Goal: Task Accomplishment & Management: Manage account settings

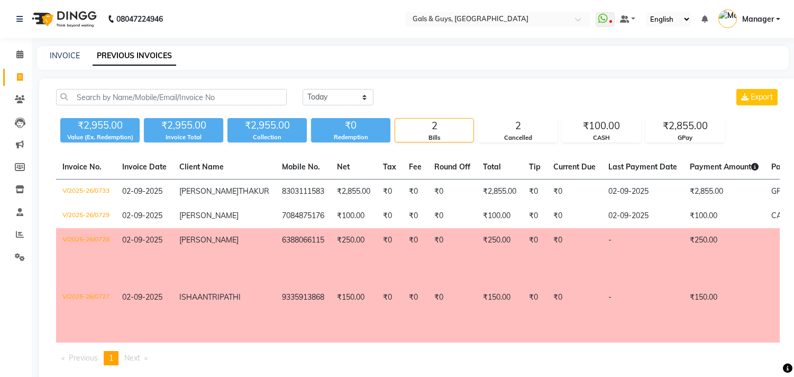
select select "[DATE]"
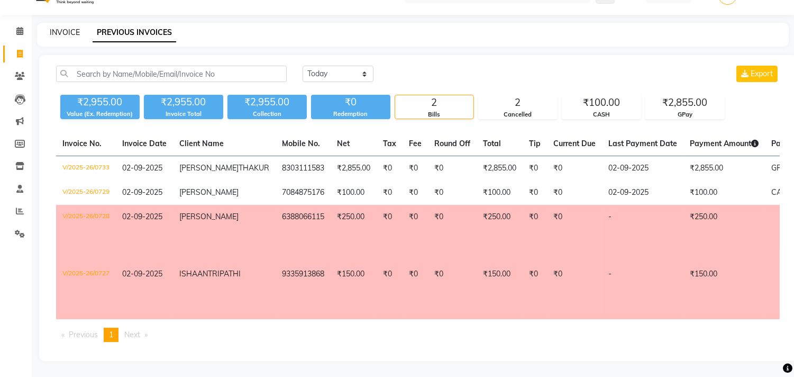
click at [70, 28] on link "INVOICE" at bounding box center [65, 33] width 30 height 10
select select "service"
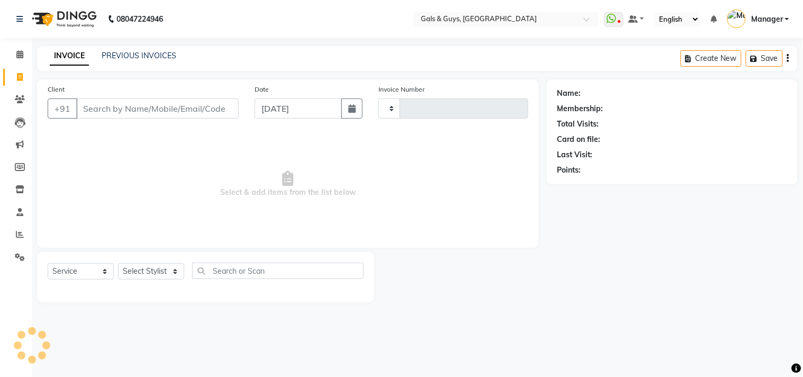
type input "0734"
select select "7505"
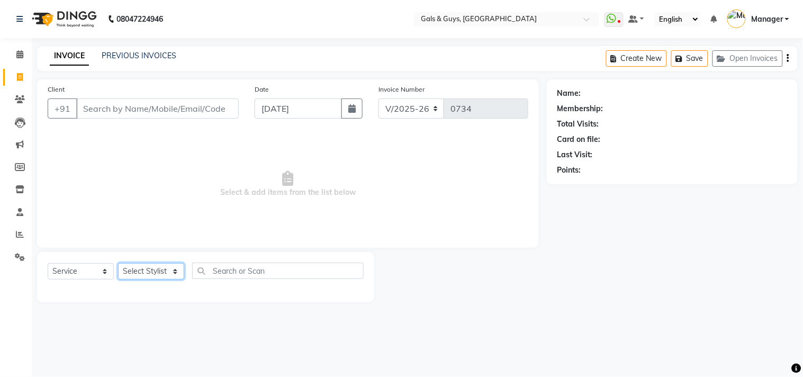
click at [162, 277] on select "Select Stylist" at bounding box center [151, 271] width 66 height 16
select select "66163"
click at [118, 263] on select "Select Stylist Abhinav ADVANCE ALKA Ankita B-WAX KUNAL Manager MEMBERSHIP PALLA…" at bounding box center [151, 271] width 66 height 16
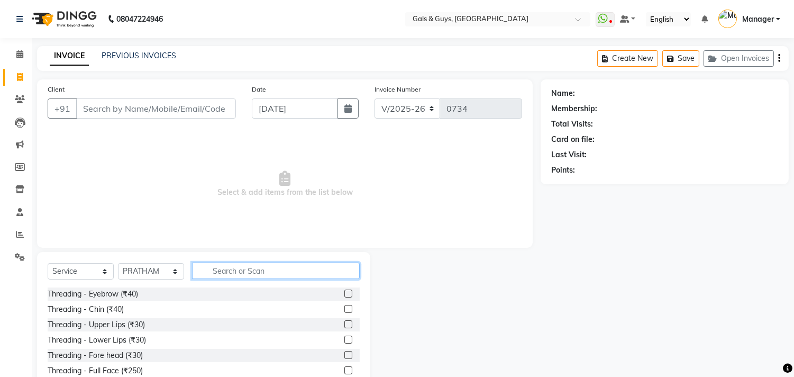
click at [255, 274] on input "text" at bounding box center [276, 270] width 168 height 16
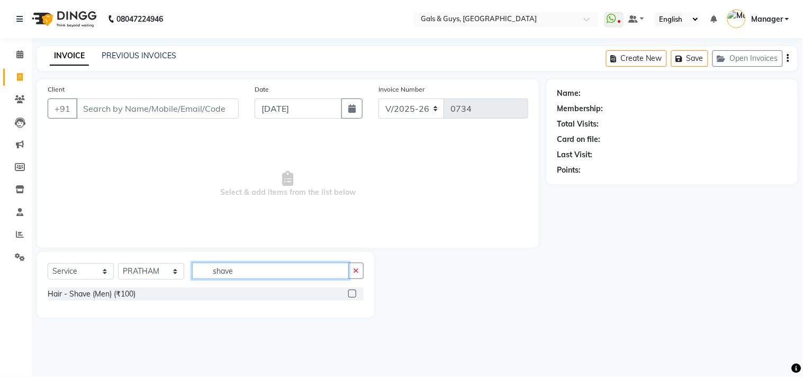
type input "shave"
click at [350, 291] on label at bounding box center [352, 293] width 8 height 8
click at [350, 291] on input "checkbox" at bounding box center [351, 293] width 7 height 7
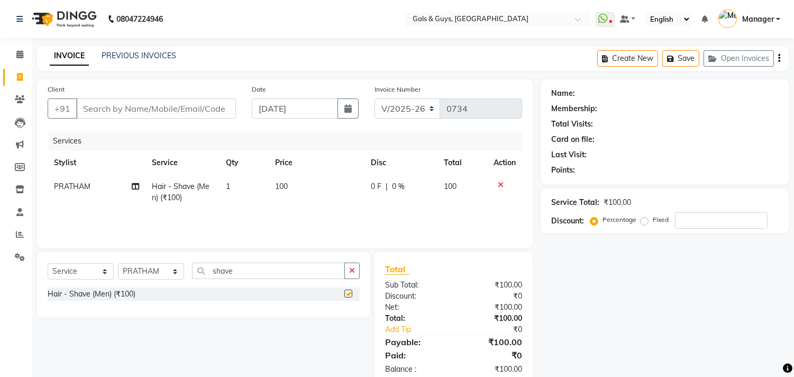
checkbox input "false"
drag, startPoint x: 206, startPoint y: 109, endPoint x: 802, endPoint y: 77, distance: 596.6
click at [215, 107] on input "Client" at bounding box center [156, 108] width 160 height 20
type input "h"
type input "0"
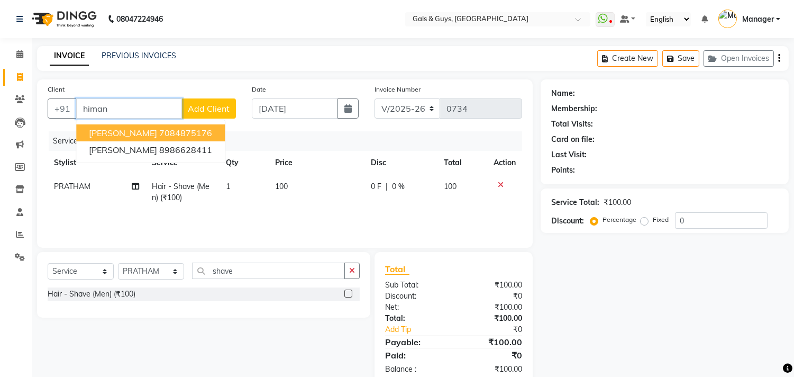
click at [225, 133] on button "HIMANSHU 7084875176" at bounding box center [150, 132] width 149 height 17
type input "7084875176"
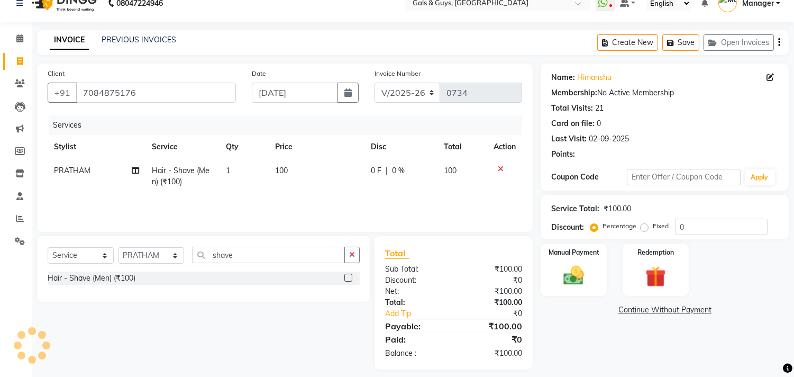
scroll to position [24, 0]
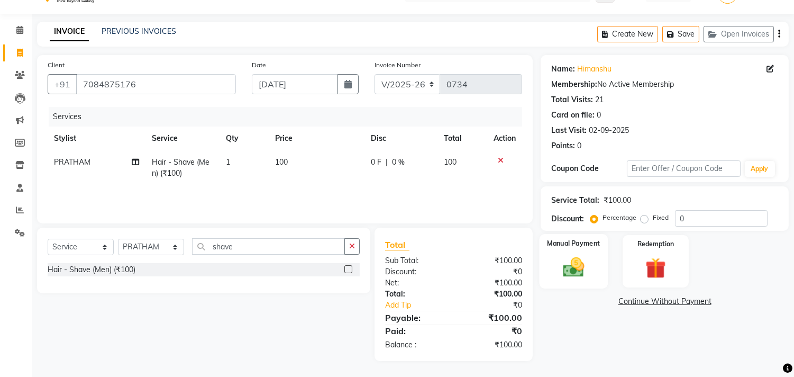
click at [585, 286] on div "Manual Payment" at bounding box center [574, 261] width 69 height 54
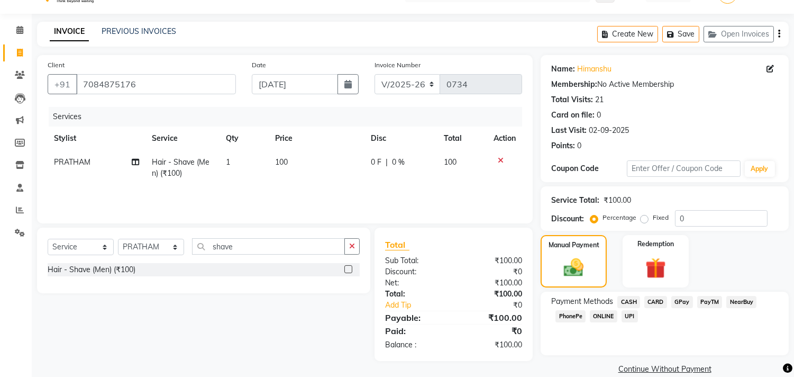
click at [624, 303] on span "CASH" at bounding box center [628, 302] width 23 height 12
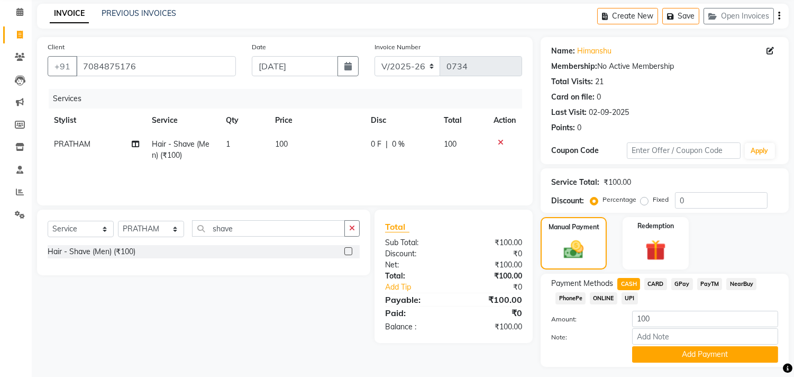
scroll to position [70, 0]
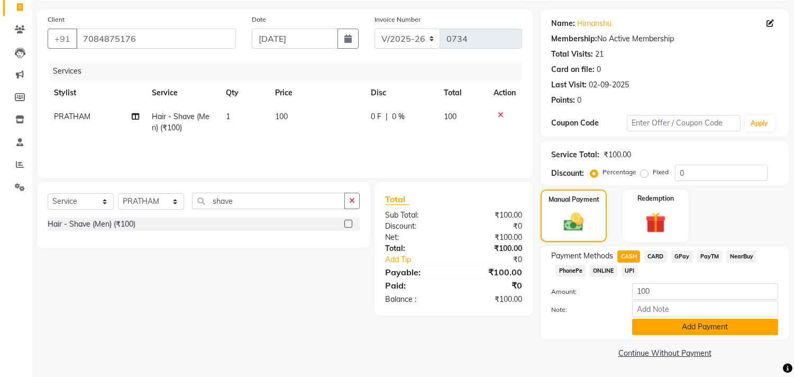
click at [684, 330] on button "Add Payment" at bounding box center [705, 327] width 146 height 16
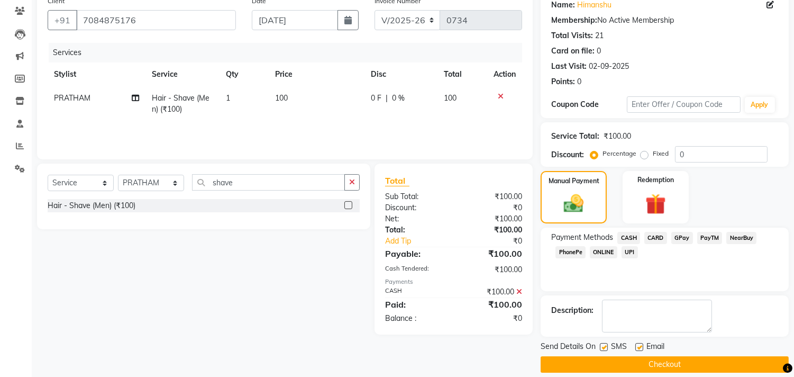
scroll to position [99, 0]
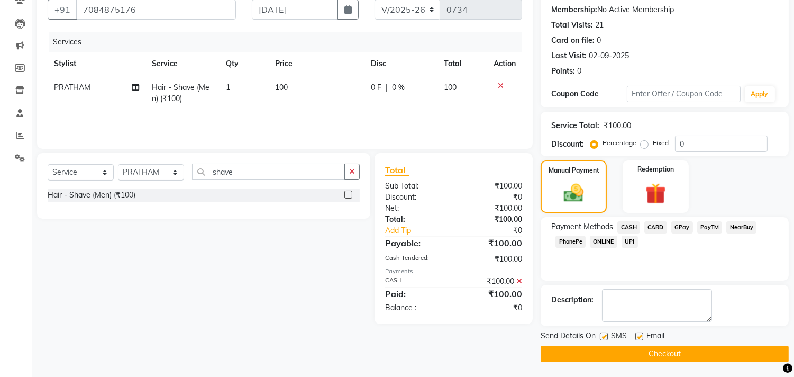
click at [688, 347] on button "Checkout" at bounding box center [665, 353] width 248 height 16
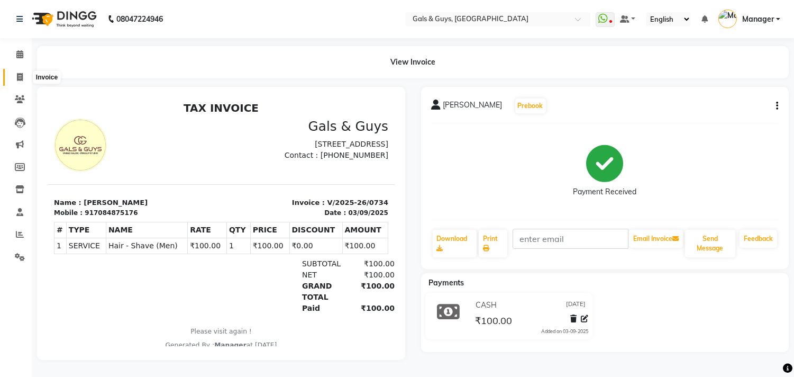
click at [14, 79] on span at bounding box center [20, 77] width 19 height 12
select select "service"
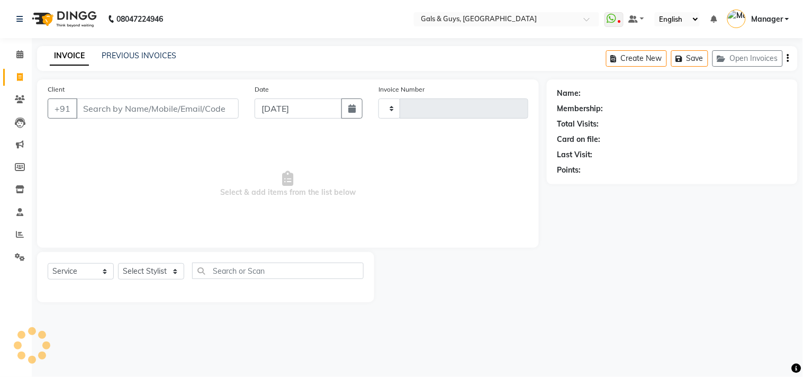
type input "0735"
select select "7505"
click at [133, 53] on div "PREVIOUS INVOICES" at bounding box center [139, 55] width 75 height 11
click at [133, 55] on link "PREVIOUS INVOICES" at bounding box center [139, 56] width 75 height 10
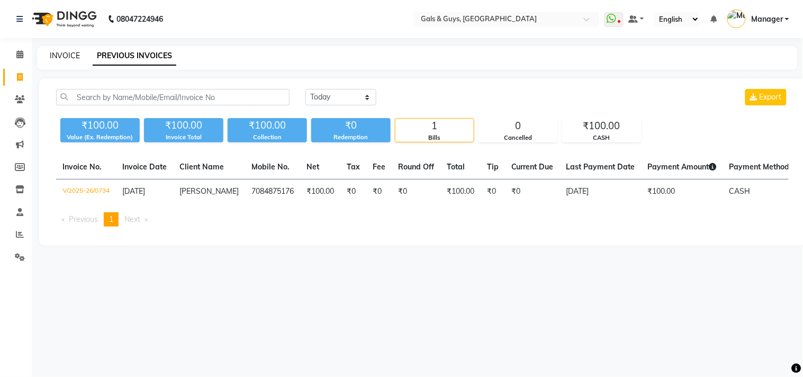
click at [66, 57] on link "INVOICE" at bounding box center [65, 56] width 30 height 10
select select "service"
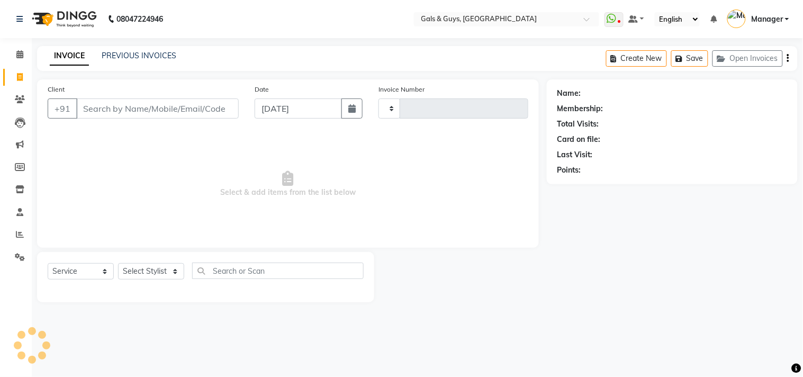
type input "0735"
select select "7505"
click at [20, 234] on icon at bounding box center [20, 234] width 8 height 8
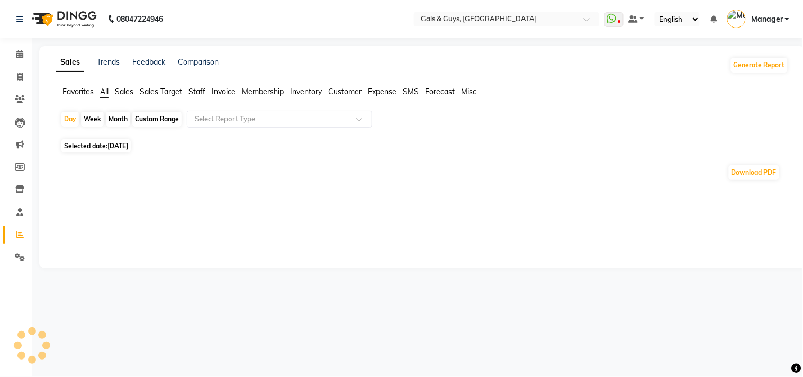
click at [201, 88] on span "Staff" at bounding box center [196, 92] width 17 height 10
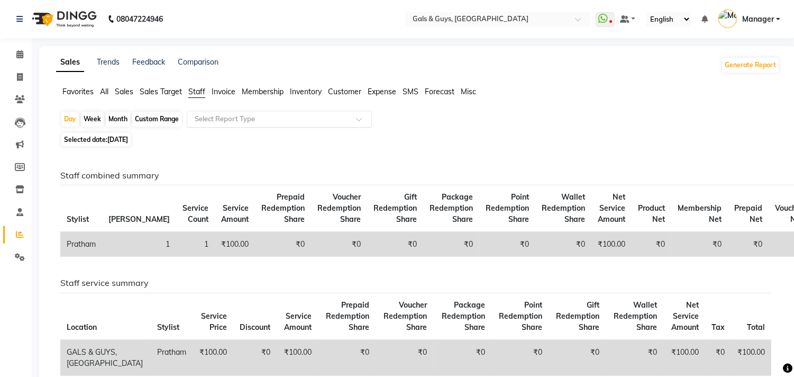
click at [241, 116] on input "text" at bounding box center [269, 119] width 152 height 11
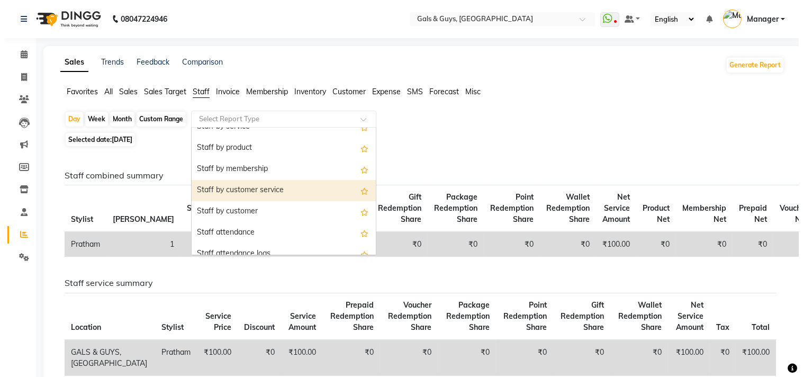
scroll to position [59, 0]
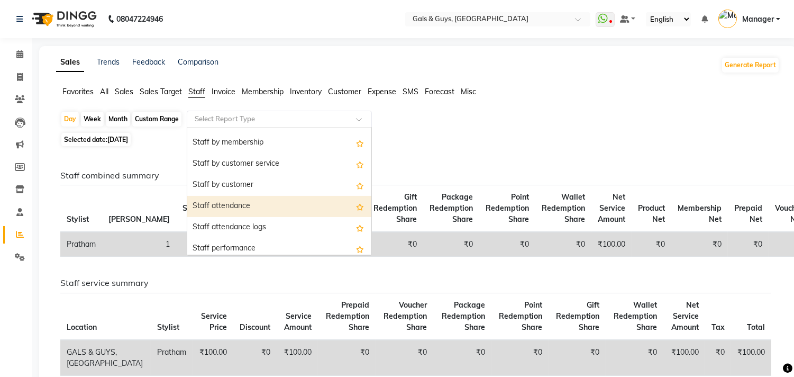
click at [268, 201] on div "Staff attendance" at bounding box center [279, 206] width 184 height 21
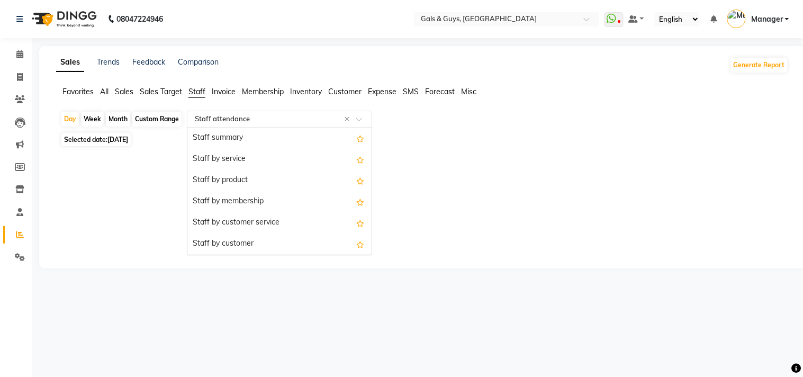
scroll to position [127, 0]
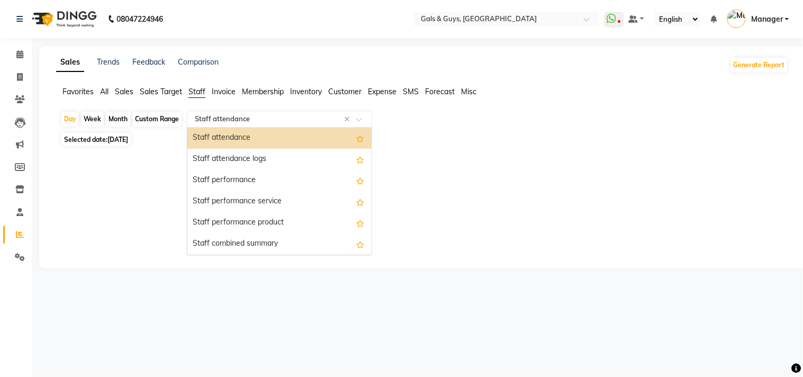
click at [284, 114] on input "text" at bounding box center [269, 119] width 152 height 11
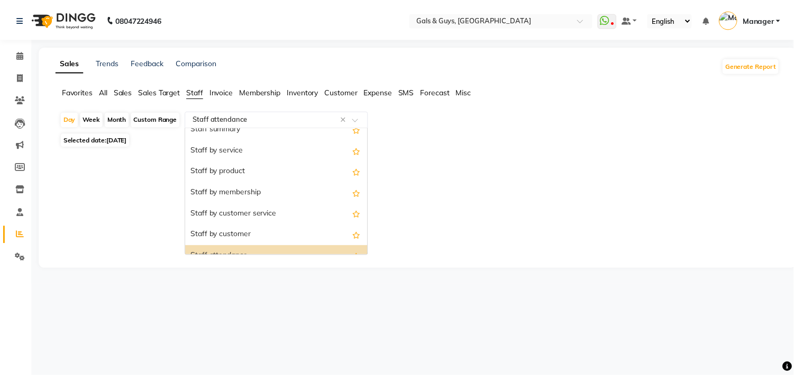
scroll to position [0, 0]
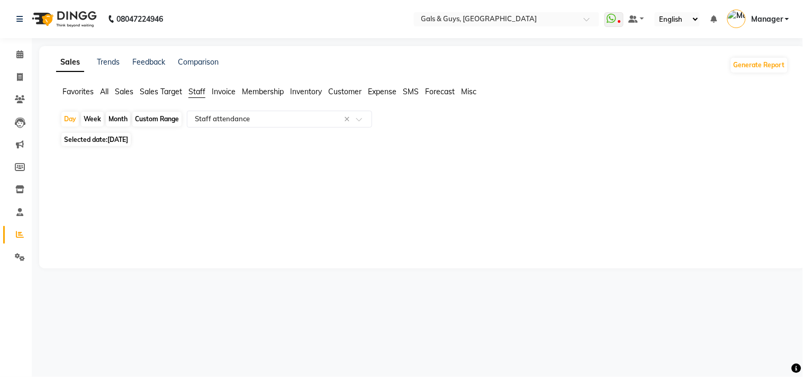
click at [123, 87] on span "Sales" at bounding box center [124, 92] width 19 height 10
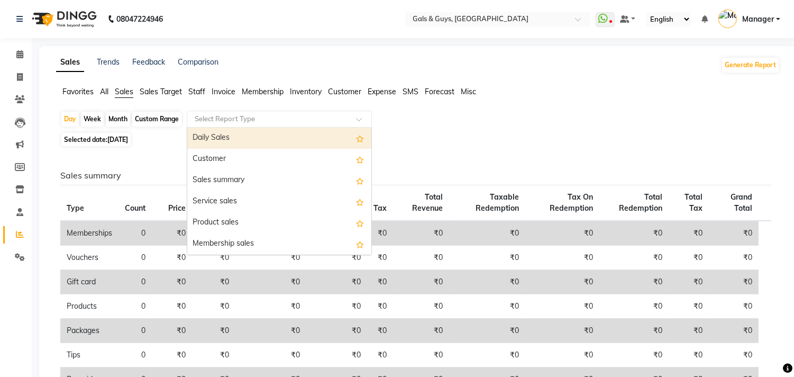
click at [235, 114] on input "text" at bounding box center [269, 119] width 152 height 11
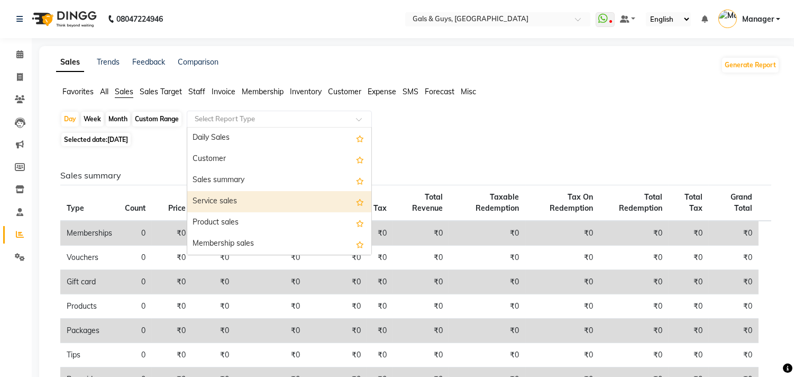
click at [235, 204] on div "Service sales" at bounding box center [279, 201] width 184 height 21
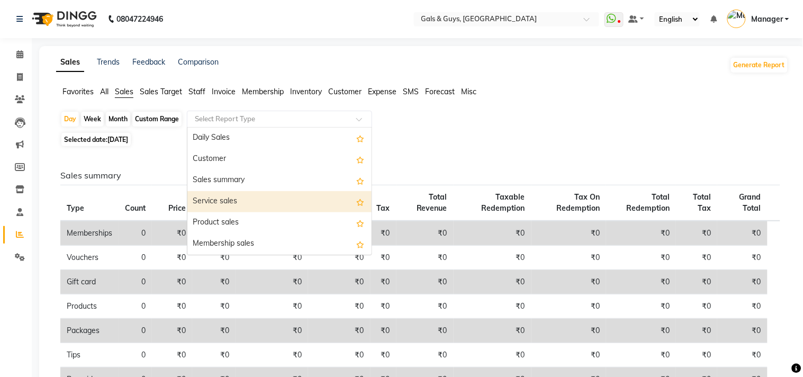
select select "full_report"
select select "csv"
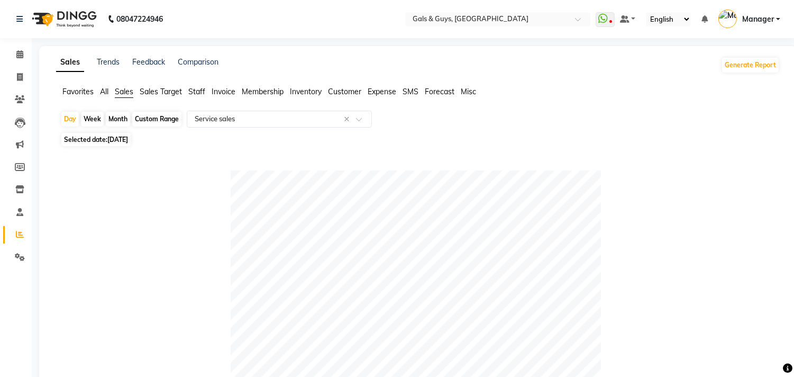
click at [114, 118] on div "Month" at bounding box center [118, 119] width 24 height 15
select select "9"
select select "2025"
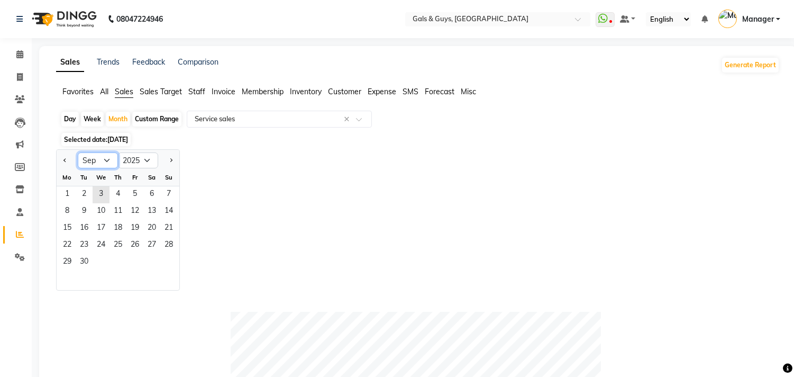
click at [87, 157] on select "Jan Feb Mar Apr May Jun Jul Aug Sep Oct Nov Dec" at bounding box center [98, 160] width 40 height 16
select select "7"
click at [78, 152] on select "Jan Feb Mar Apr May Jun Jul Aug Sep Oct Nov Dec" at bounding box center [98, 160] width 40 height 16
click at [91, 192] on span "1" at bounding box center [84, 194] width 17 height 17
click at [90, 193] on span "1" at bounding box center [84, 194] width 17 height 17
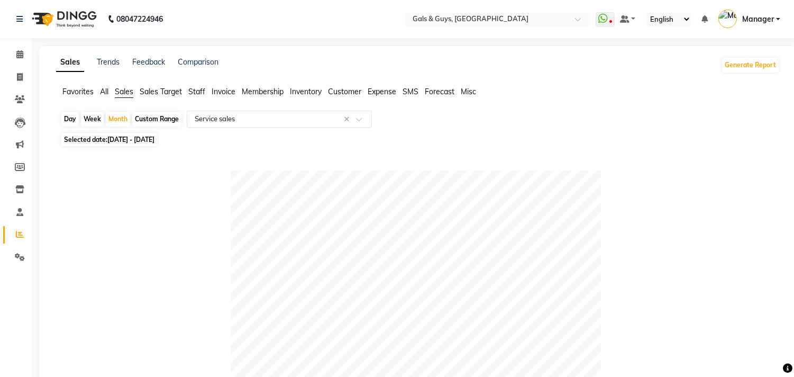
click at [226, 124] on input "text" at bounding box center [269, 119] width 152 height 11
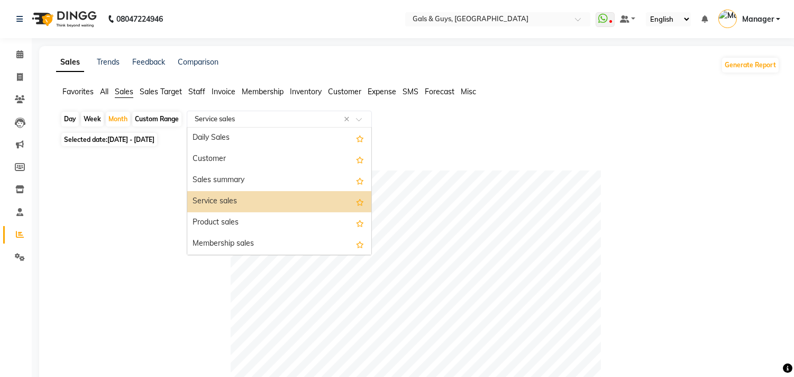
click at [249, 198] on div "Service sales" at bounding box center [279, 201] width 184 height 21
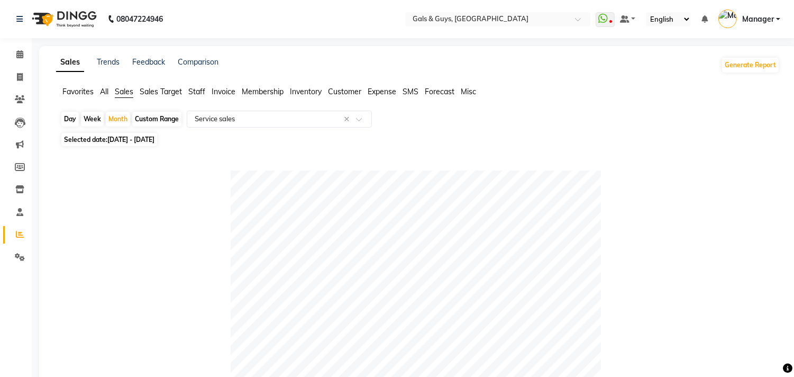
click at [297, 134] on div "Selected date: 01-07-2025 - 31-07-2025" at bounding box center [420, 139] width 720 height 11
click at [302, 117] on input "text" at bounding box center [269, 119] width 152 height 11
click at [203, 94] on span "Staff" at bounding box center [196, 92] width 17 height 10
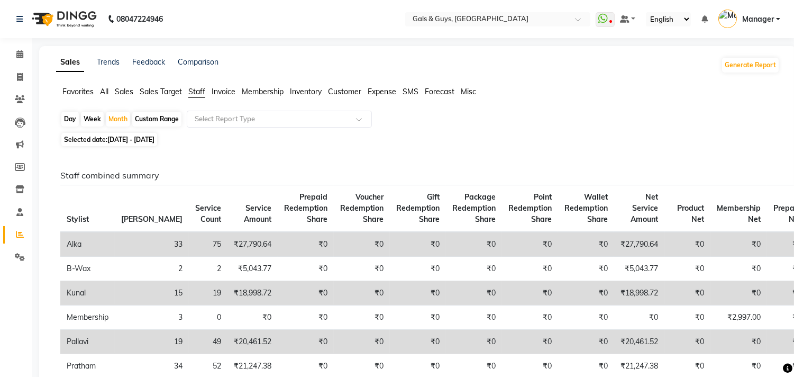
click at [122, 90] on span "Sales" at bounding box center [124, 92] width 19 height 10
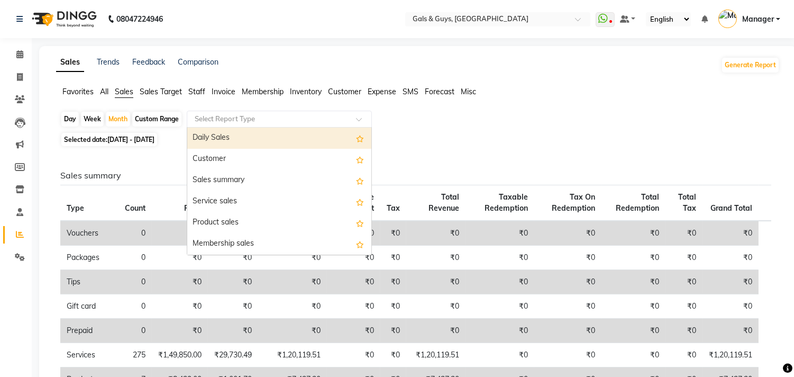
click at [220, 119] on input "text" at bounding box center [269, 119] width 152 height 11
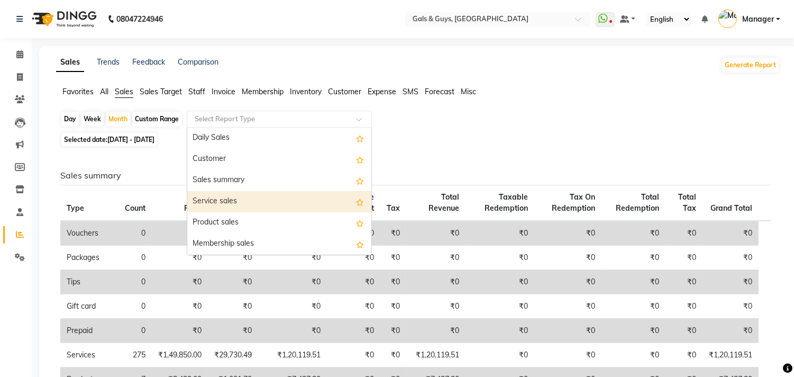
click at [262, 198] on div "Service sales" at bounding box center [279, 201] width 184 height 21
select select "full_report"
select select "csv"
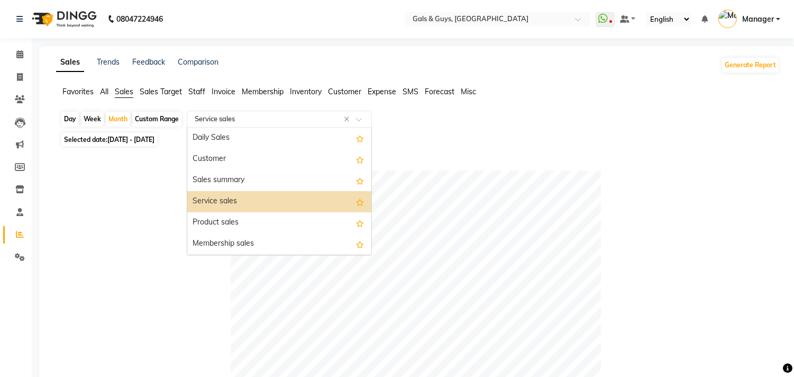
click at [215, 117] on input "text" at bounding box center [269, 119] width 152 height 11
click at [252, 118] on input "text" at bounding box center [269, 119] width 152 height 11
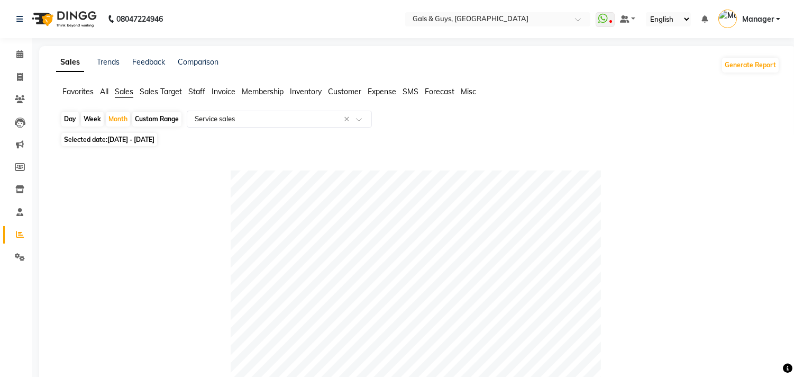
click at [196, 93] on span "Staff" at bounding box center [196, 92] width 17 height 10
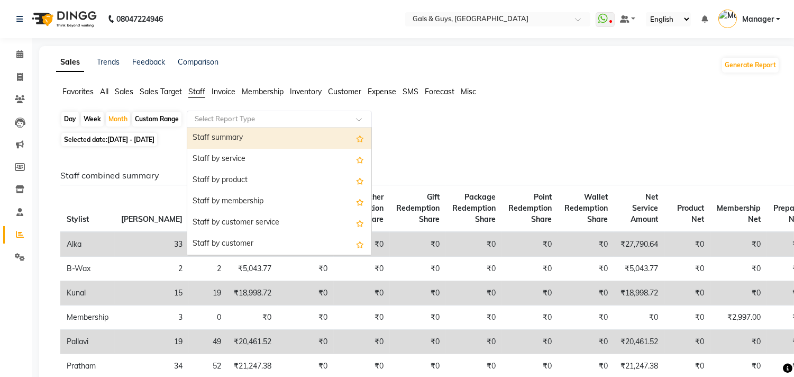
click at [222, 113] on div "Select Report Type" at bounding box center [279, 119] width 185 height 17
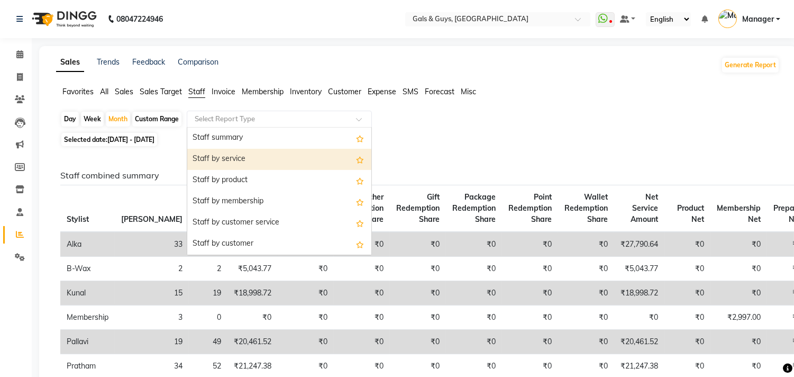
click at [272, 162] on div "Staff by service" at bounding box center [279, 159] width 184 height 21
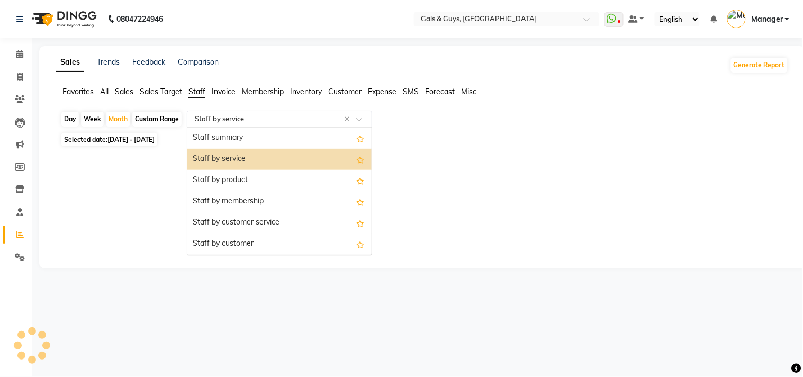
click at [268, 115] on input "text" at bounding box center [269, 119] width 152 height 11
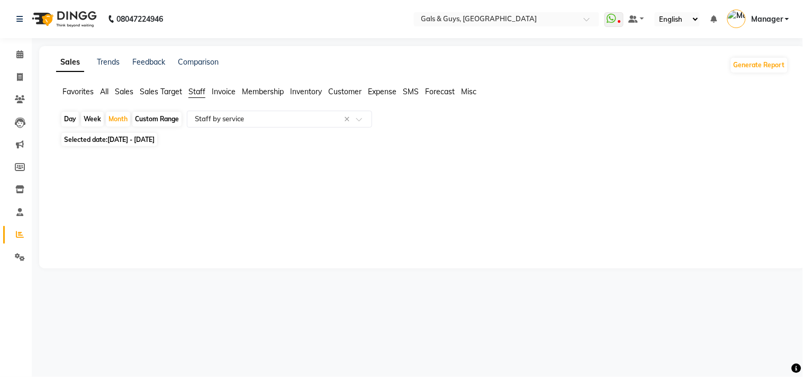
click at [204, 95] on span "Staff" at bounding box center [196, 92] width 17 height 10
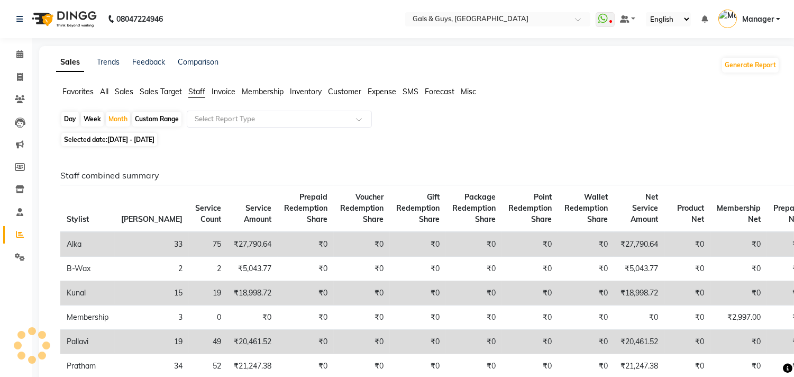
click at [195, 87] on span "Staff" at bounding box center [196, 92] width 17 height 10
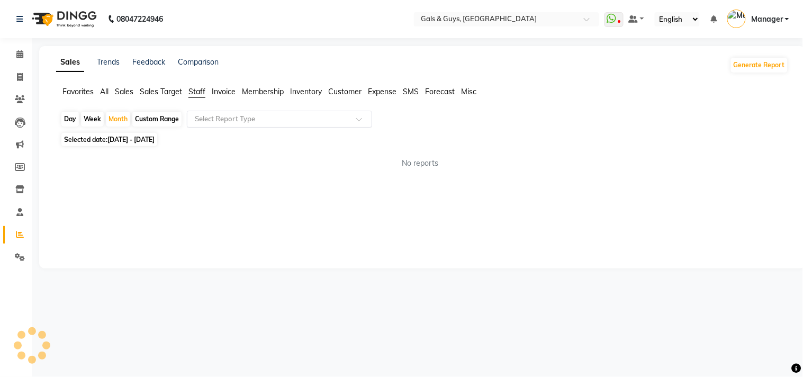
click at [217, 114] on input "text" at bounding box center [269, 119] width 152 height 11
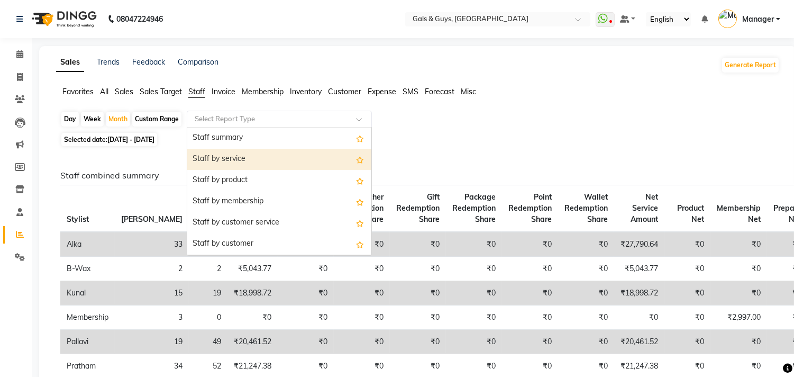
click at [233, 150] on div "Staff by service" at bounding box center [279, 159] width 184 height 21
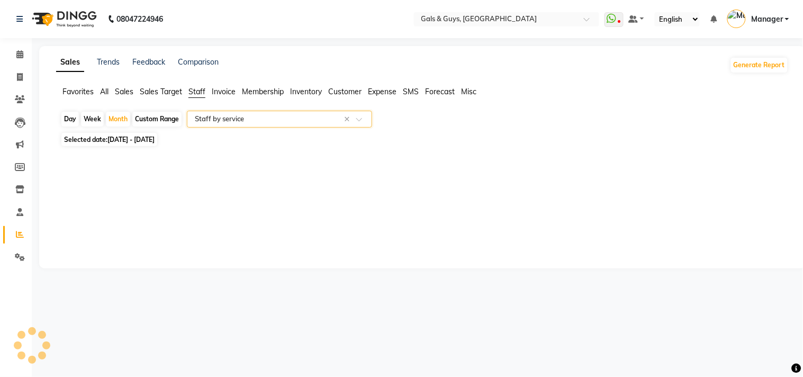
select select "full_report"
select select "csv"
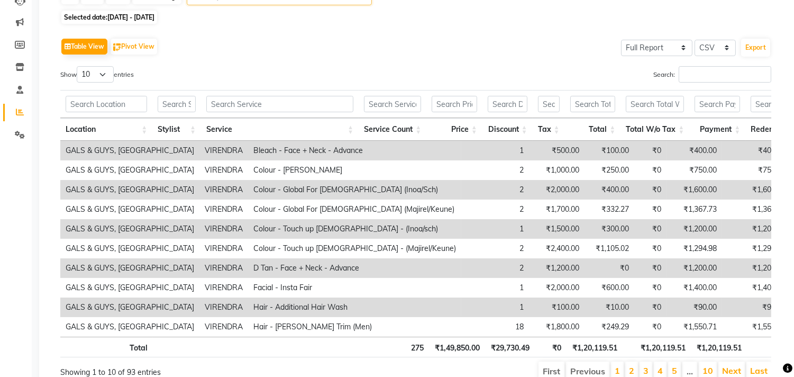
scroll to position [62, 0]
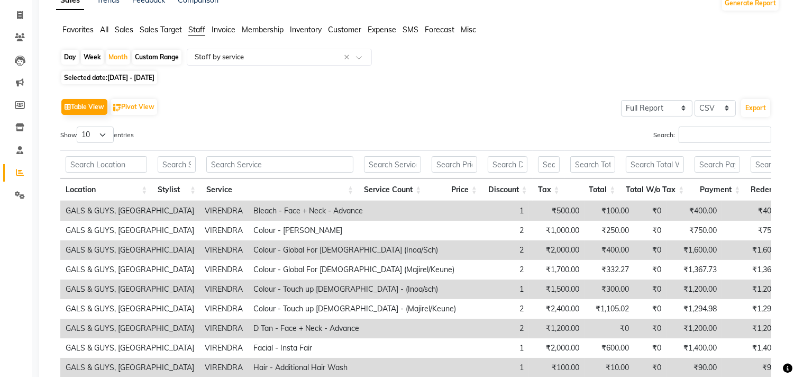
click at [181, 194] on th "Stylist" at bounding box center [176, 189] width 49 height 23
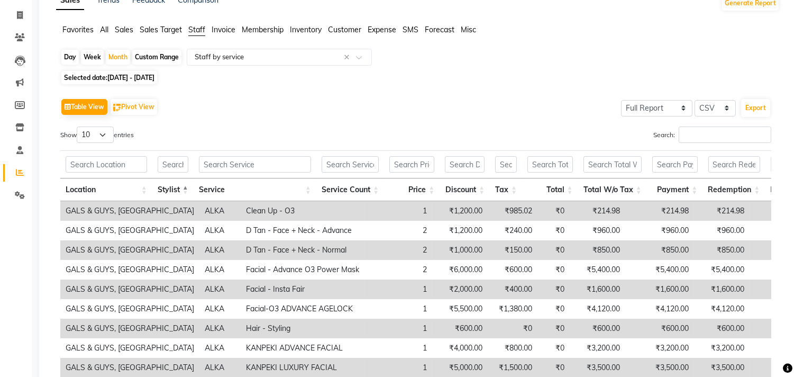
click at [186, 189] on th "Stylist" at bounding box center [172, 189] width 41 height 23
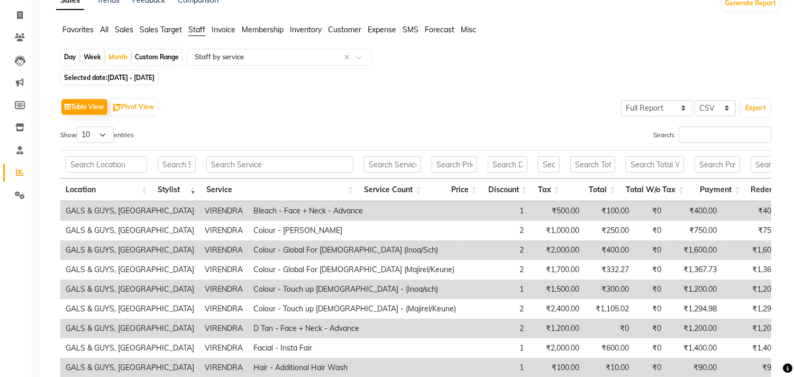
click at [193, 185] on th "Stylist" at bounding box center [176, 189] width 49 height 23
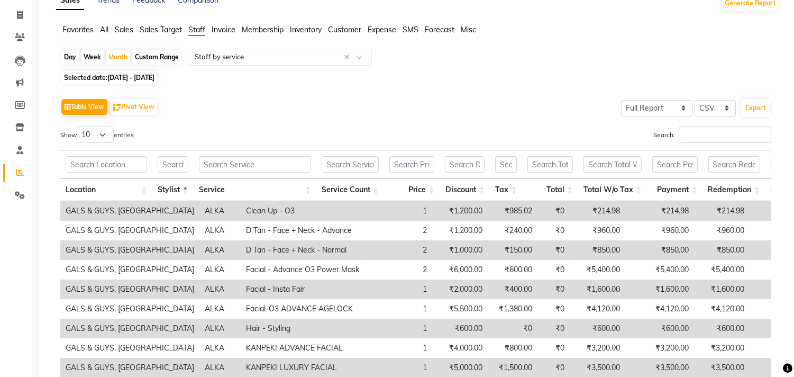
click at [187, 192] on th "Stylist" at bounding box center [172, 189] width 41 height 23
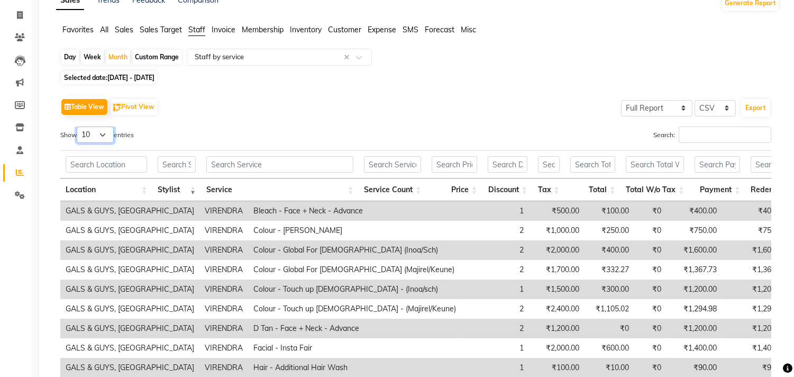
click at [107, 138] on select "10 25 50 100" at bounding box center [95, 134] width 37 height 16
select select "100"
click at [78, 126] on select "10 25 50 100" at bounding box center [95, 134] width 37 height 16
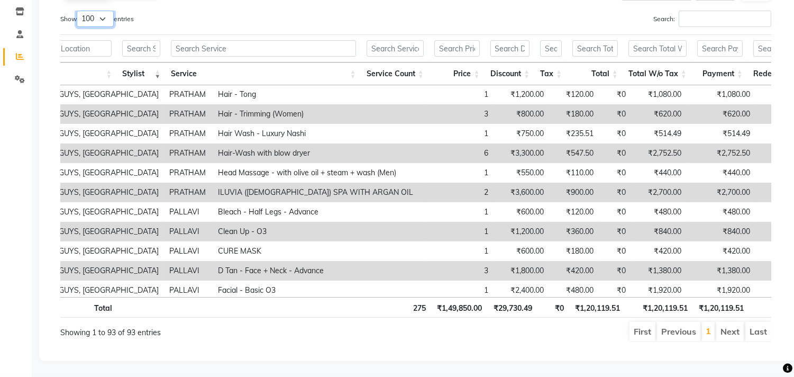
scroll to position [0, 0]
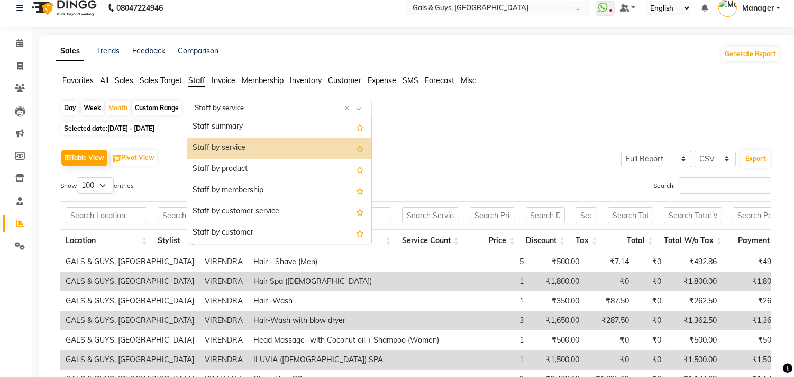
click at [258, 110] on input "text" at bounding box center [269, 108] width 152 height 11
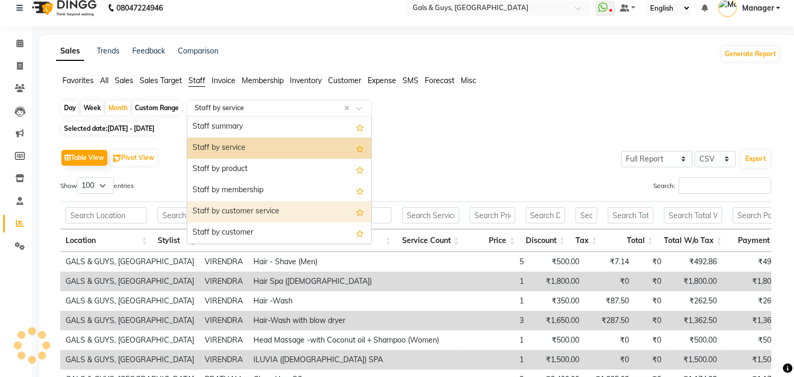
click at [256, 205] on div "Staff by customer service" at bounding box center [279, 211] width 184 height 21
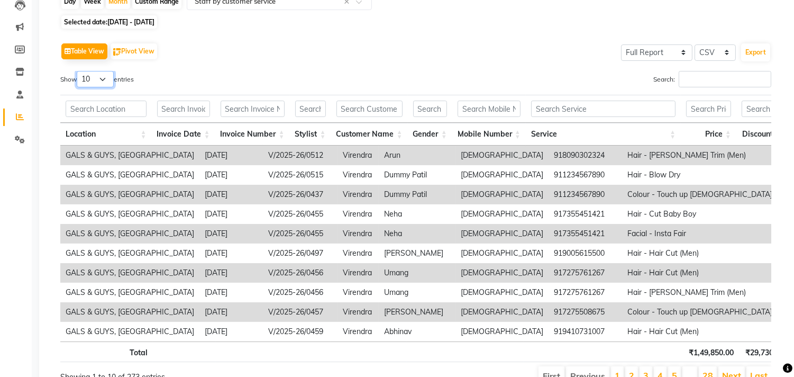
click at [108, 83] on select "10 25 50 100" at bounding box center [95, 79] width 37 height 16
select select "100"
click at [78, 71] on select "10 25 50 100" at bounding box center [95, 79] width 37 height 16
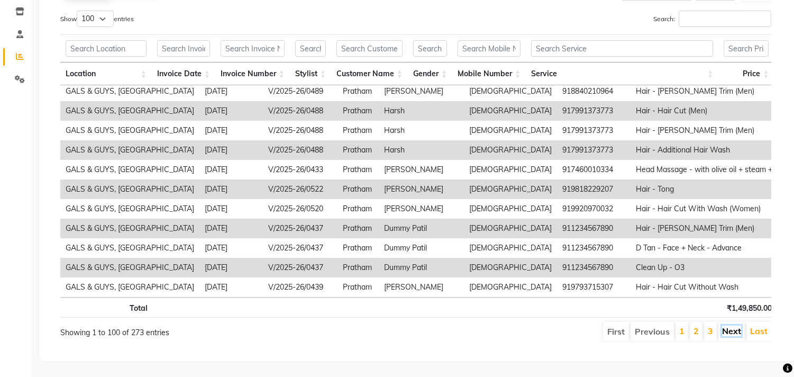
click at [736, 325] on link "Next" at bounding box center [731, 330] width 19 height 11
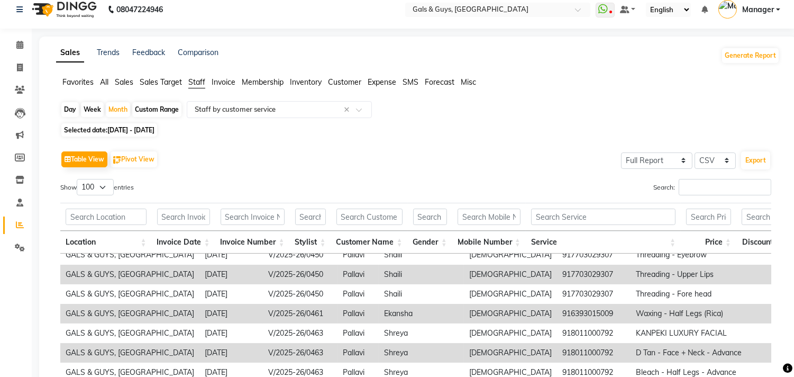
scroll to position [718, 0]
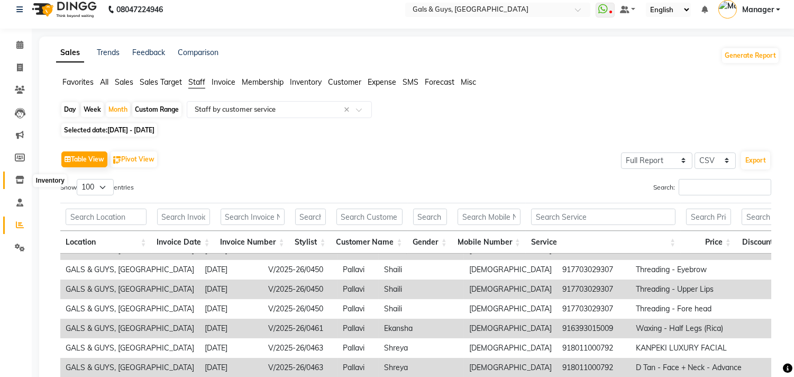
click at [21, 177] on icon at bounding box center [19, 180] width 9 height 8
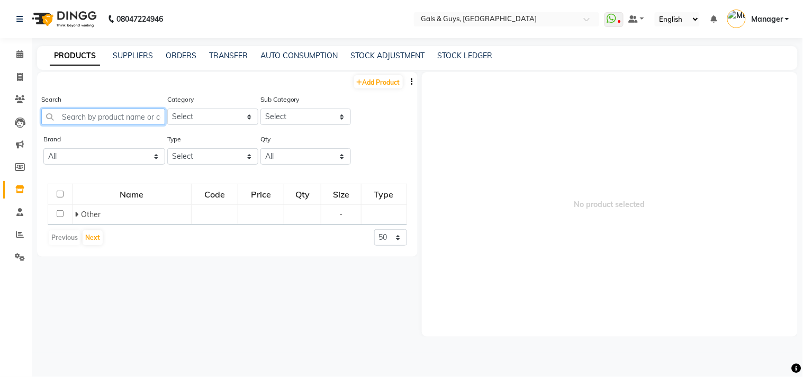
click at [139, 122] on input "text" at bounding box center [103, 116] width 124 height 16
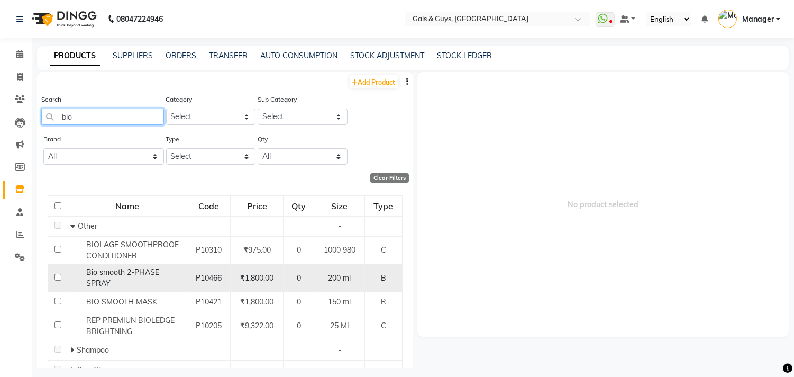
type input "bio"
click at [57, 277] on input "checkbox" at bounding box center [57, 277] width 7 height 7
checkbox input "true"
select select
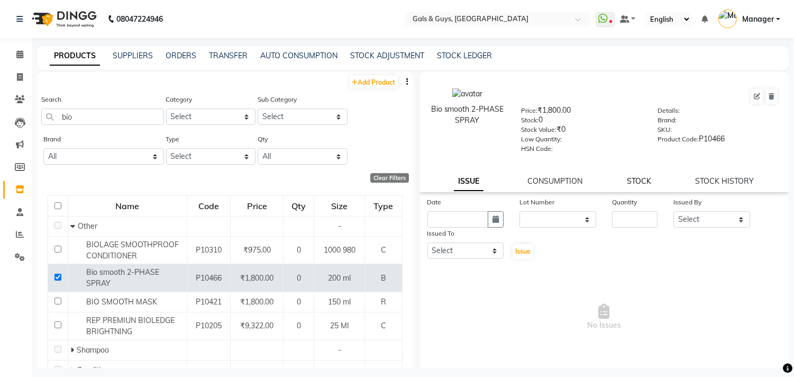
click at [632, 183] on link "STOCK" at bounding box center [639, 181] width 24 height 10
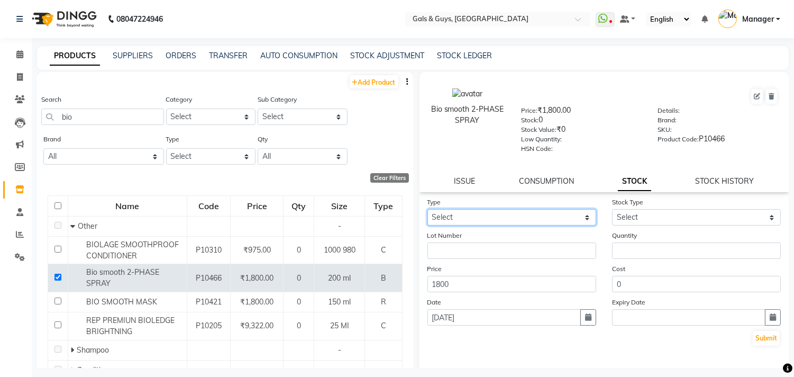
click at [503, 210] on select "Select In Out" at bounding box center [512, 217] width 169 height 16
select select "in"
click at [428, 210] on select "Select In Out" at bounding box center [512, 217] width 169 height 16
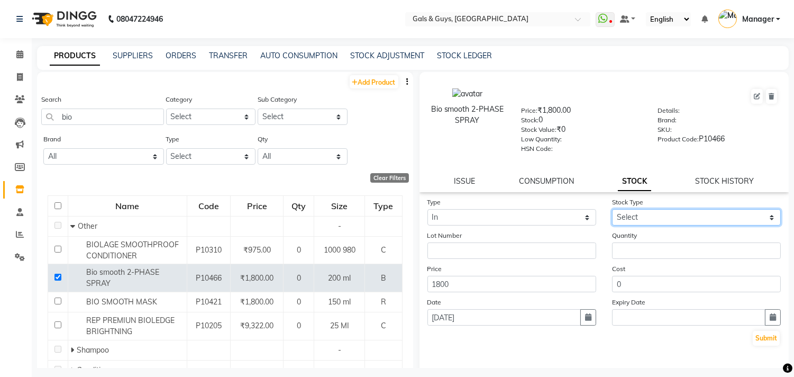
click at [683, 215] on select "Select New Stock Adjustment Return Other" at bounding box center [696, 217] width 169 height 16
select select "new stock"
click at [612, 210] on select "Select New Stock Adjustment Return Other" at bounding box center [696, 217] width 169 height 16
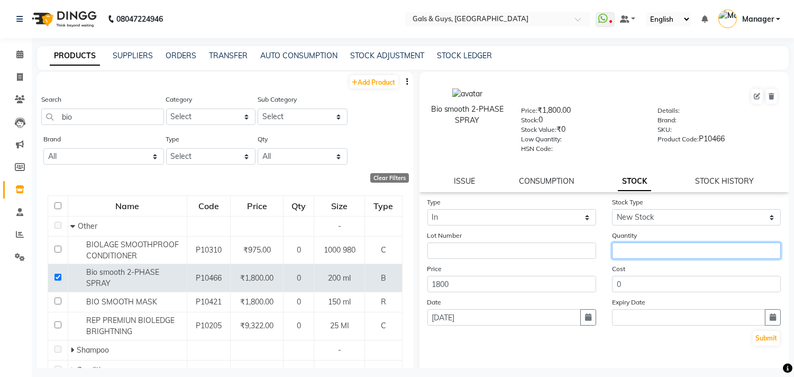
click at [656, 252] on input "number" at bounding box center [696, 250] width 169 height 16
type input "4"
click at [753, 339] on button "Submit" at bounding box center [766, 338] width 27 height 15
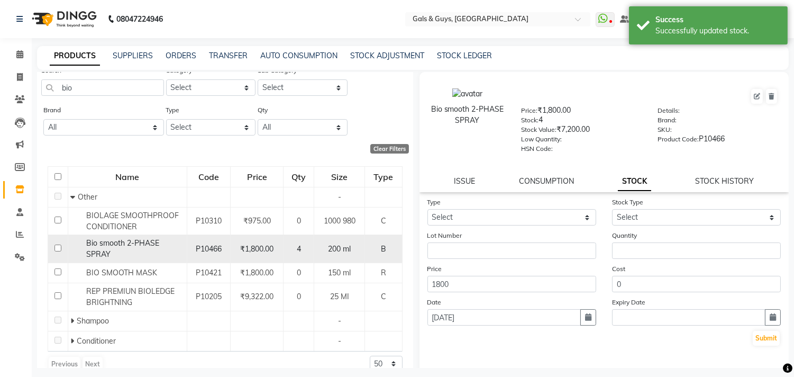
scroll to position [44, 0]
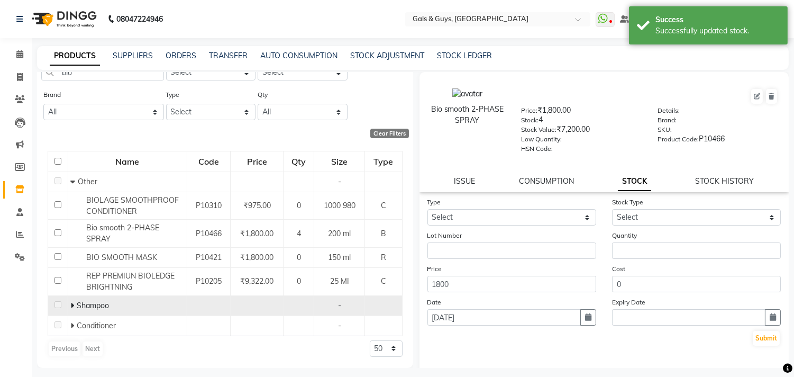
click at [71, 302] on icon at bounding box center [72, 305] width 4 height 7
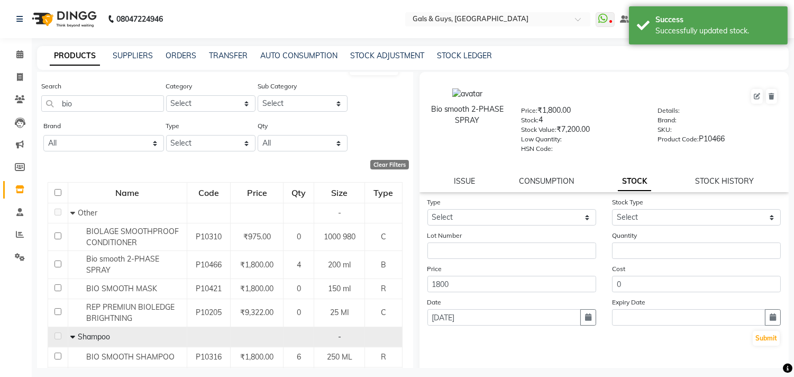
scroll to position [59, 0]
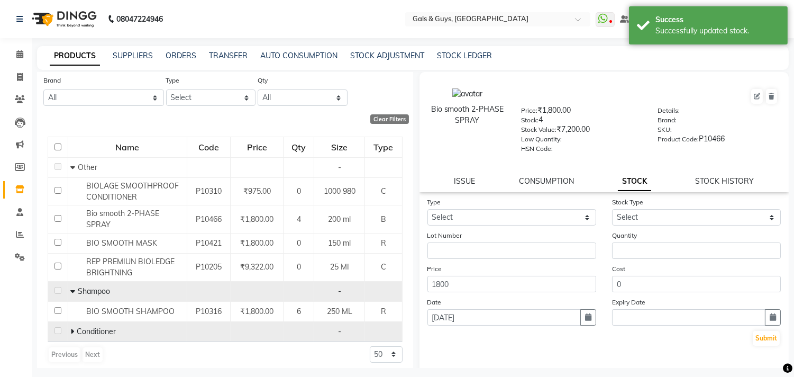
click at [68, 330] on td "Conditioner" at bounding box center [127, 331] width 119 height 20
click at [70, 330] on icon at bounding box center [72, 331] width 4 height 7
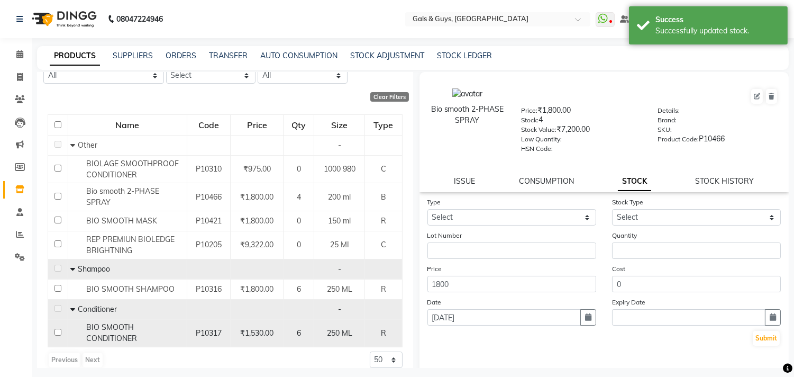
scroll to position [93, 0]
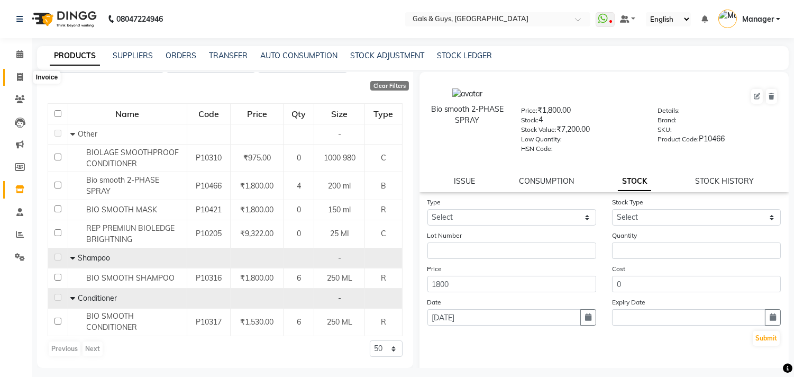
click at [20, 73] on icon at bounding box center [20, 77] width 6 height 8
select select "service"
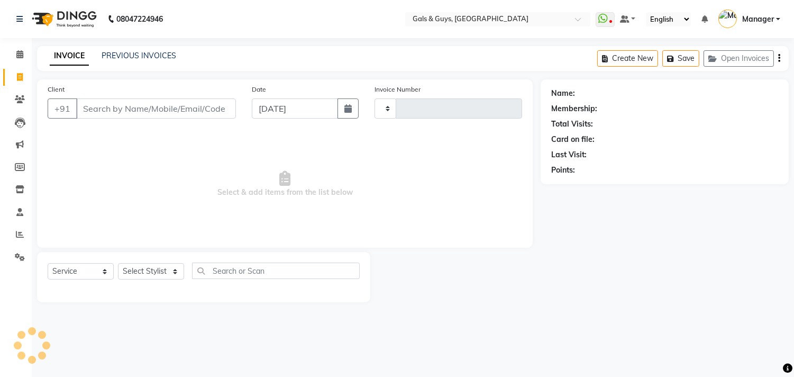
type input "0736"
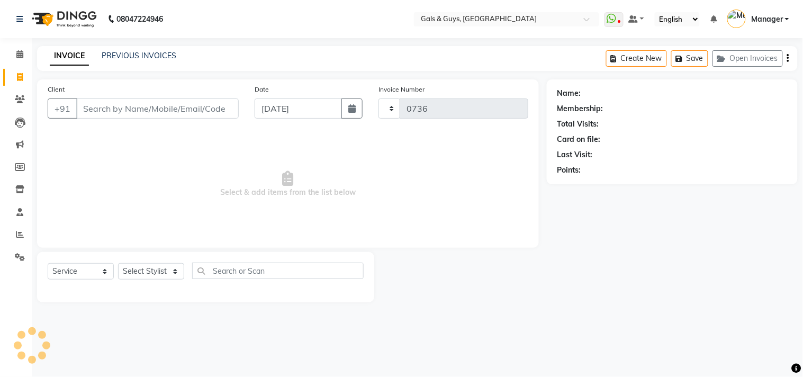
select select "7505"
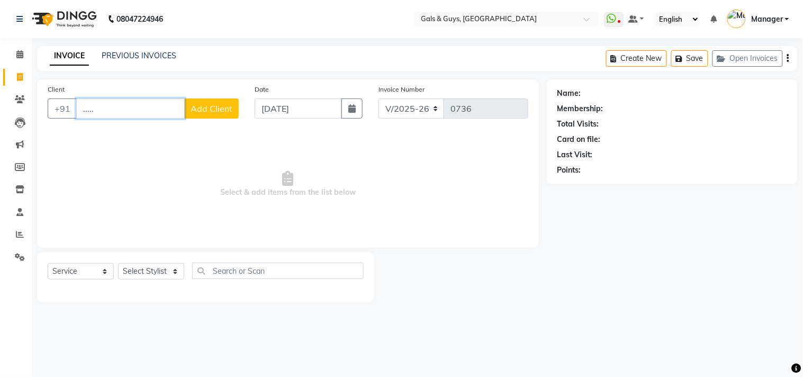
type input "....."
click at [444, 133] on span "Select & add items from the list below" at bounding box center [288, 184] width 480 height 106
drag, startPoint x: 444, startPoint y: 133, endPoint x: 384, endPoint y: 217, distance: 103.8
click at [384, 217] on span "Select & add items from the list below" at bounding box center [288, 184] width 480 height 106
drag, startPoint x: 102, startPoint y: 110, endPoint x: 51, endPoint y: 110, distance: 50.3
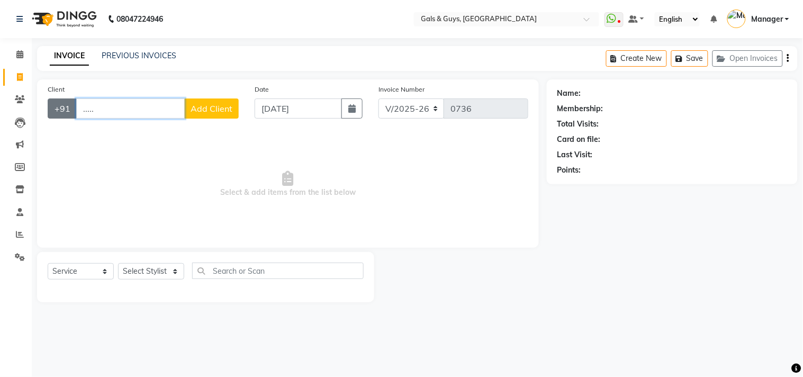
click at [59, 110] on div "+91 ..... Add Client" at bounding box center [143, 108] width 191 height 20
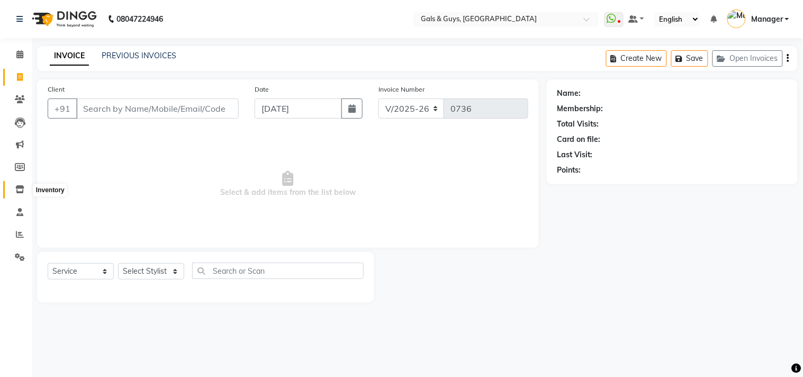
click at [18, 185] on span at bounding box center [20, 190] width 19 height 12
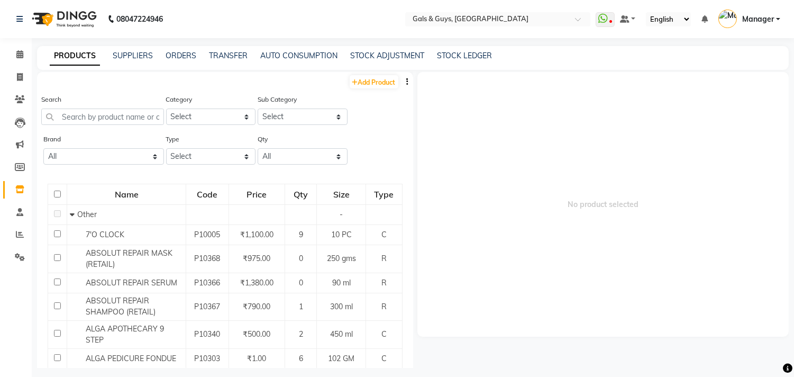
click at [84, 104] on div "Search" at bounding box center [102, 109] width 123 height 31
drag, startPoint x: 85, startPoint y: 108, endPoint x: 91, endPoint y: 108, distance: 6.3
click at [88, 108] on input "text" at bounding box center [102, 116] width 123 height 16
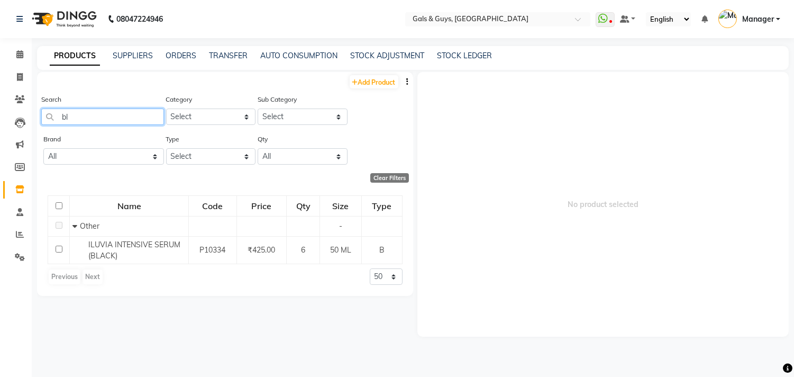
type input "b"
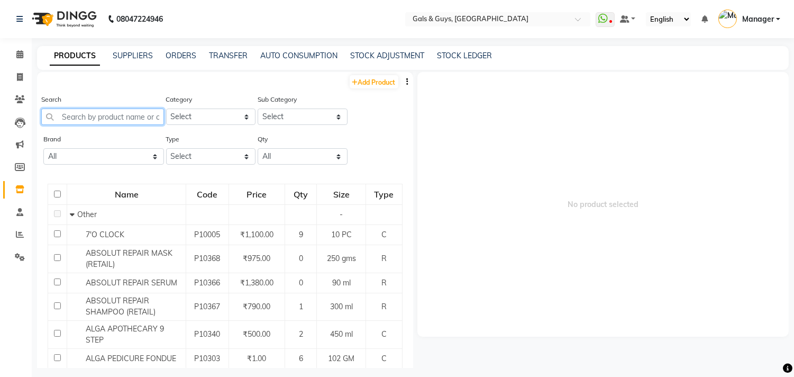
click at [137, 114] on input "text" at bounding box center [102, 116] width 123 height 16
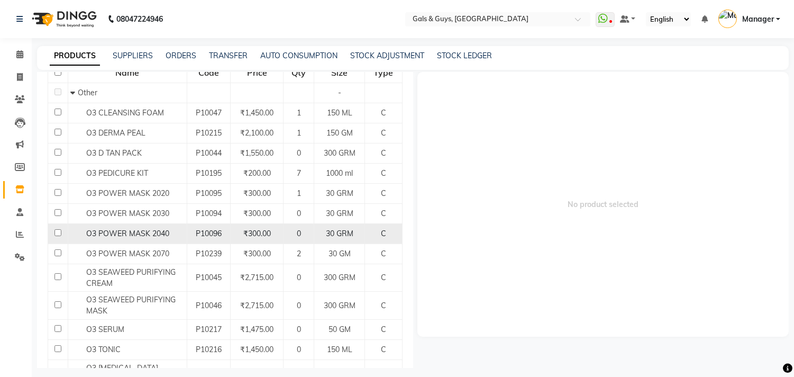
scroll to position [116, 0]
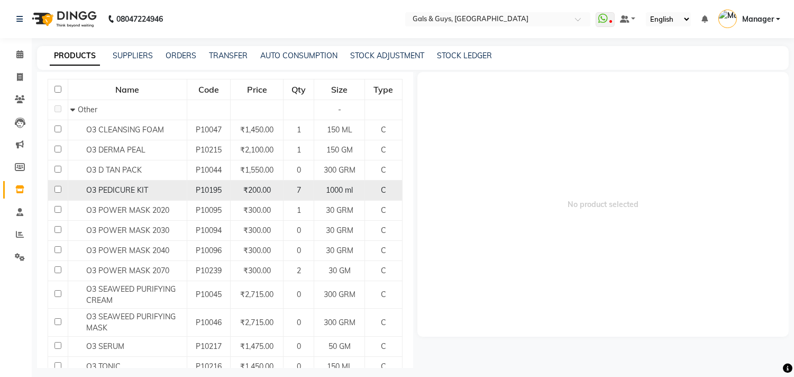
type input "o3"
click at [58, 188] on input "checkbox" at bounding box center [57, 189] width 7 height 7
checkbox input "true"
select select
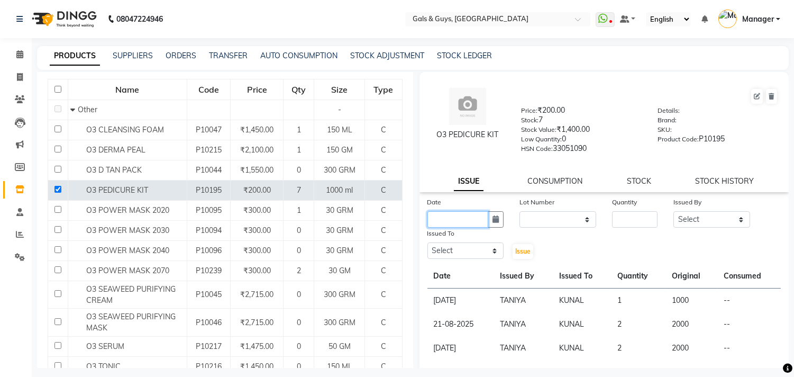
click at [462, 226] on input "text" at bounding box center [458, 219] width 61 height 16
select select "9"
select select "2025"
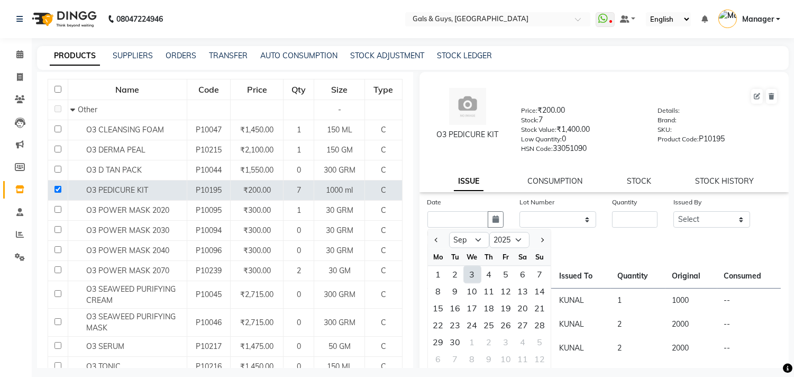
drag, startPoint x: 477, startPoint y: 271, endPoint x: 508, endPoint y: 271, distance: 31.2
click at [479, 271] on div "3" at bounding box center [472, 274] width 17 height 17
type input "[DATE]"
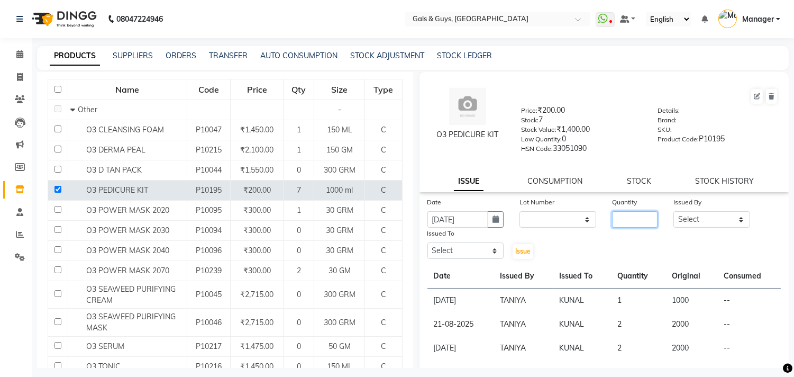
click at [633, 221] on input "number" at bounding box center [635, 219] width 46 height 16
type input "1"
click at [710, 214] on select "Select Abhinav ADVANCE ALKA Ankita B-WAX KUNAL Manager MEMBERSHIP PALLAVI PRATH…" at bounding box center [712, 219] width 77 height 16
select select "66157"
click at [674, 212] on select "Select Abhinav ADVANCE ALKA Ankita B-WAX KUNAL Manager MEMBERSHIP PALLAVI PRATH…" at bounding box center [712, 219] width 77 height 16
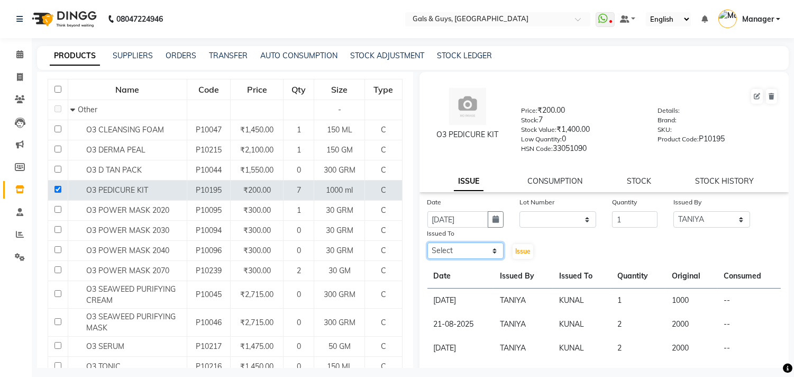
click at [470, 245] on select "Select Abhinav ADVANCE ALKA Ankita B-WAX KUNAL Manager MEMBERSHIP PALLAVI PRATH…" at bounding box center [466, 250] width 77 height 16
select select "78204"
click at [428, 243] on select "Select Abhinav ADVANCE ALKA Ankita B-WAX KUNAL Manager MEMBERSHIP PALLAVI PRATH…" at bounding box center [466, 250] width 77 height 16
click at [519, 247] on button "Issue" at bounding box center [523, 251] width 21 height 15
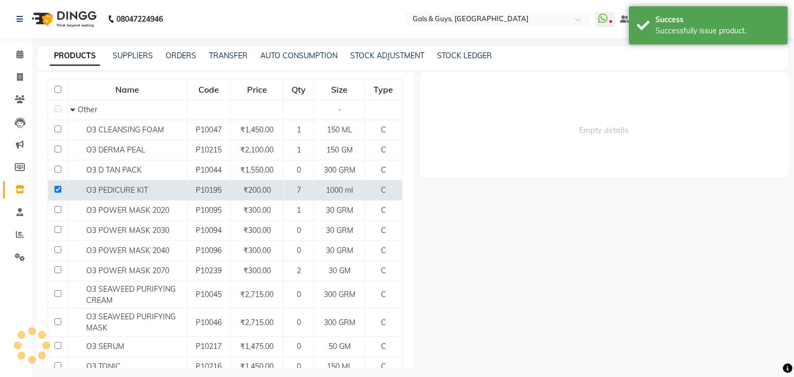
select select
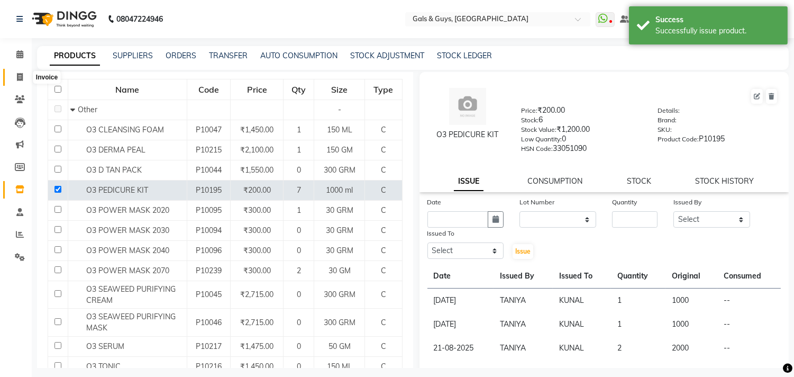
click at [21, 79] on icon at bounding box center [20, 77] width 6 height 8
select select "7505"
select select "service"
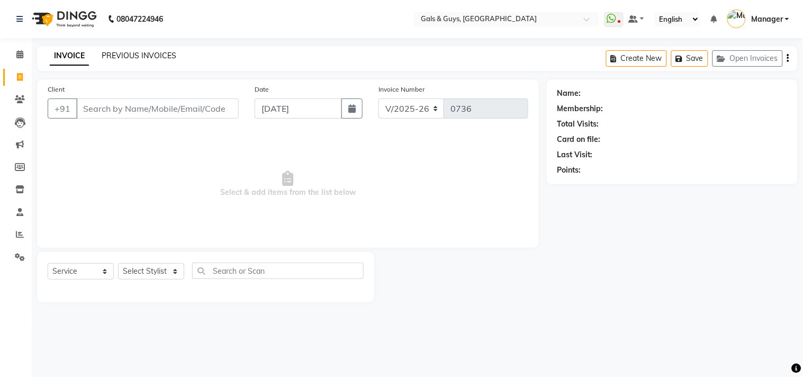
click at [160, 58] on link "PREVIOUS INVOICES" at bounding box center [139, 56] width 75 height 10
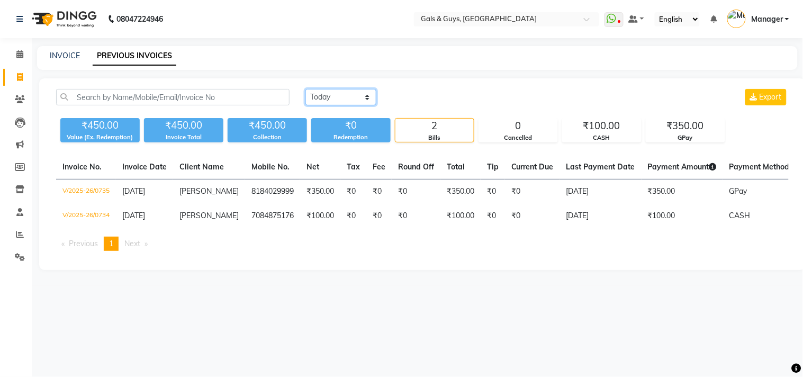
drag, startPoint x: 353, startPoint y: 98, endPoint x: 353, endPoint y: 104, distance: 6.3
click at [353, 102] on select "Today Yesterday Custom Range" at bounding box center [340, 97] width 71 height 16
select select "range"
click at [305, 89] on select "Today Yesterday Custom Range" at bounding box center [340, 97] width 71 height 16
drag, startPoint x: 419, startPoint y: 94, endPoint x: 419, endPoint y: 105, distance: 11.1
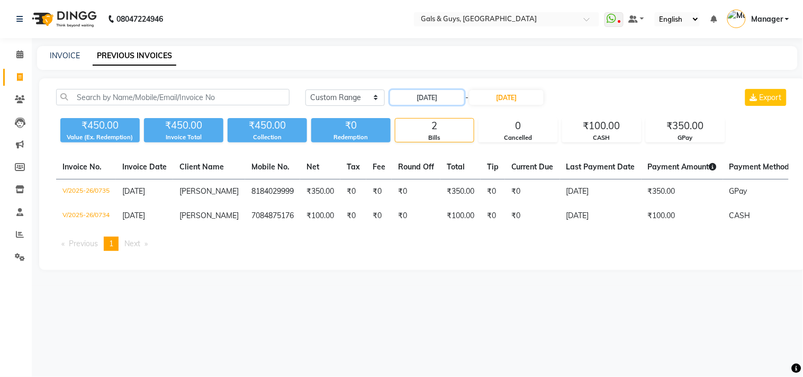
click at [419, 94] on input "[DATE]" at bounding box center [427, 97] width 74 height 15
select select "9"
select select "2025"
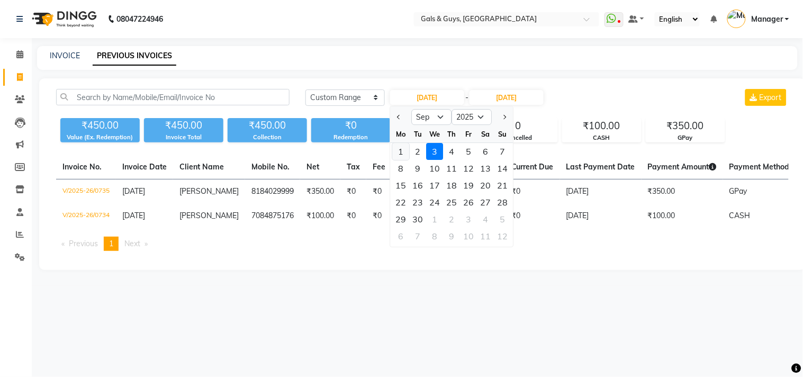
click at [399, 147] on div "1" at bounding box center [401, 151] width 17 height 17
type input "01-09-2025"
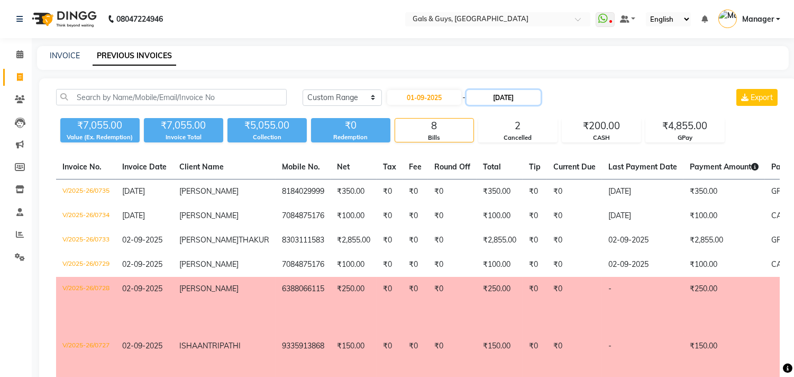
click at [497, 99] on input "[DATE]" at bounding box center [504, 97] width 74 height 15
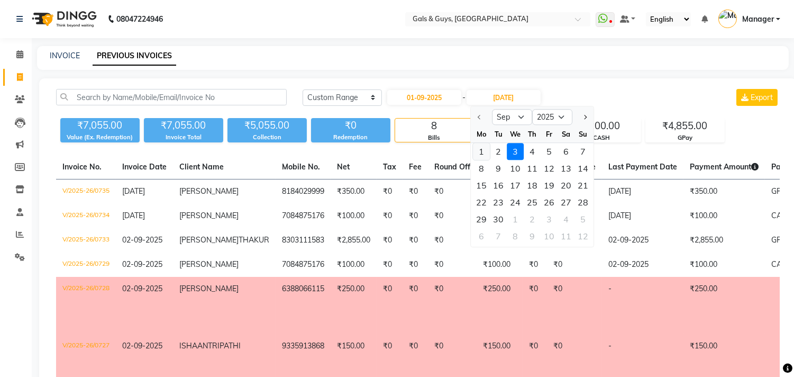
click at [479, 152] on div "1" at bounding box center [481, 151] width 17 height 17
type input "01-09-2025"
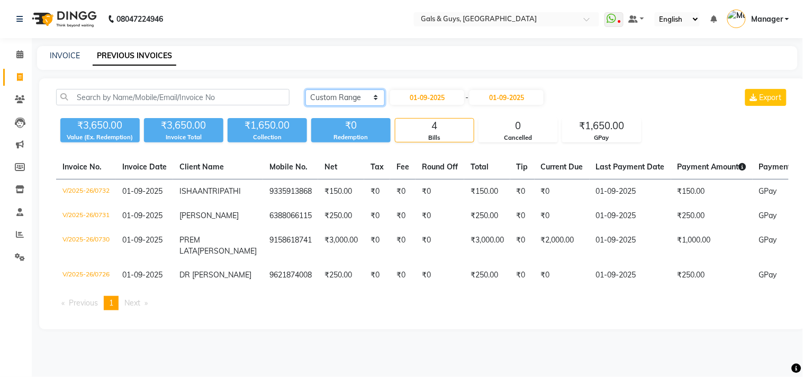
click at [331, 97] on select "Today Yesterday Custom Range" at bounding box center [344, 97] width 79 height 16
click at [305, 89] on select "Today Yesterday Custom Range" at bounding box center [344, 97] width 79 height 16
click at [424, 97] on input "01-09-2025" at bounding box center [427, 97] width 74 height 15
select select "9"
select select "2025"
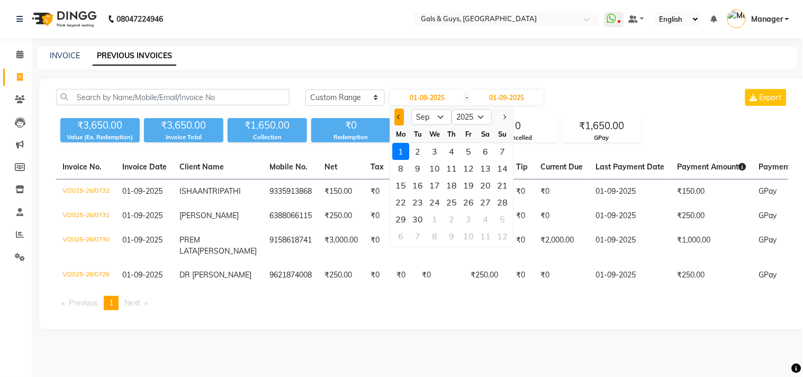
drag, startPoint x: 393, startPoint y: 116, endPoint x: 398, endPoint y: 115, distance: 5.9
click at [395, 115] on div at bounding box center [400, 116] width 21 height 17
click at [398, 115] on span "Previous month" at bounding box center [399, 117] width 4 height 4
select select "8"
click at [480, 196] on div "23" at bounding box center [485, 202] width 17 height 17
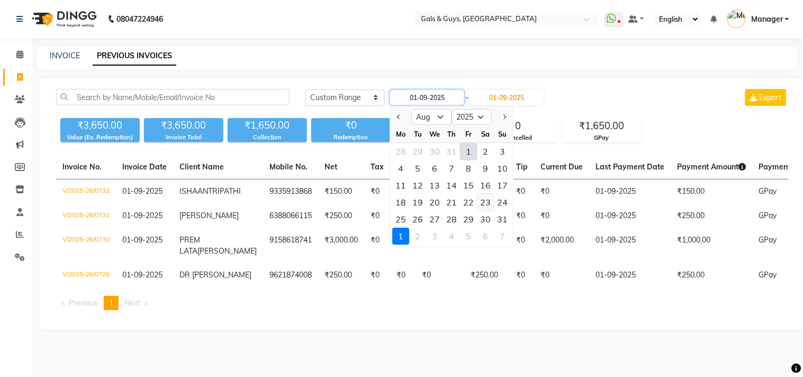
type input "23-08-2025"
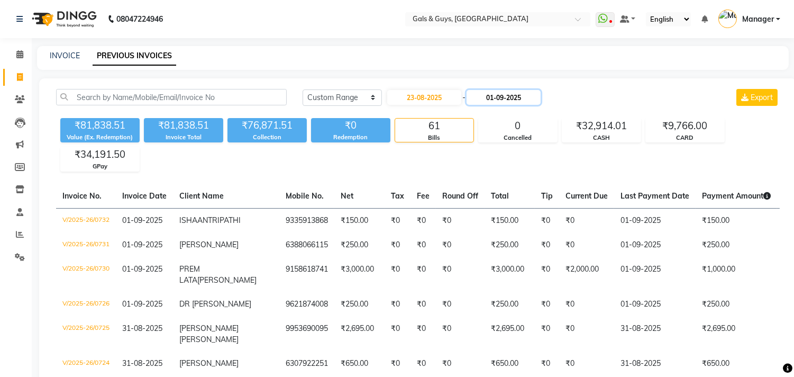
click at [512, 101] on input "01-09-2025" at bounding box center [504, 97] width 74 height 15
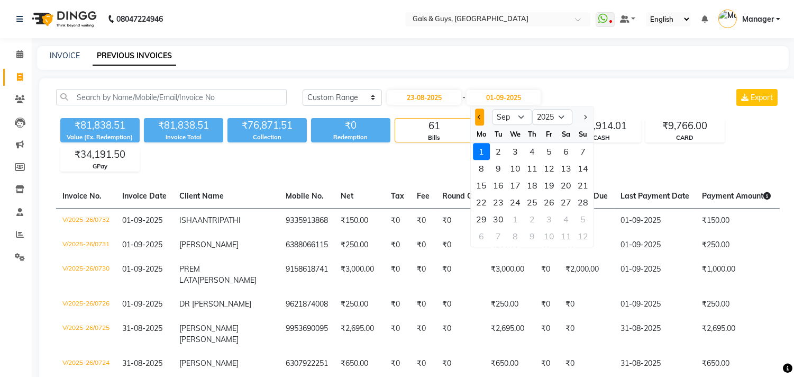
click at [475, 115] on button "Previous month" at bounding box center [479, 116] width 9 height 17
select select "8"
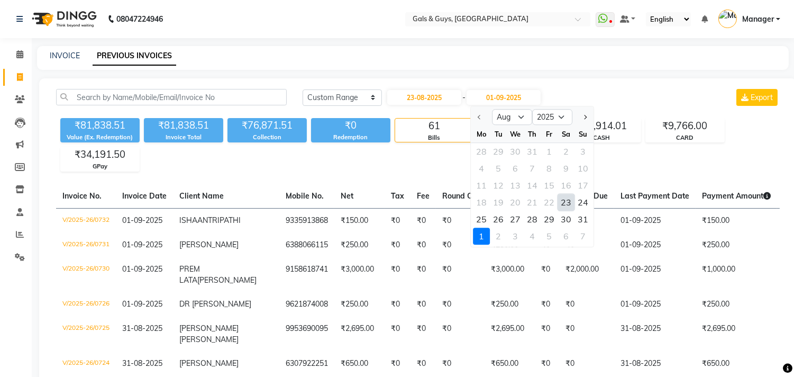
click at [569, 202] on div "23" at bounding box center [566, 202] width 17 height 17
type input "23-08-2025"
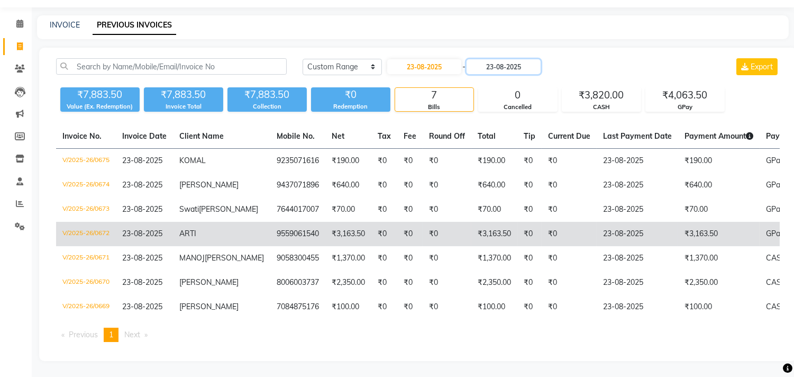
scroll to position [49, 0]
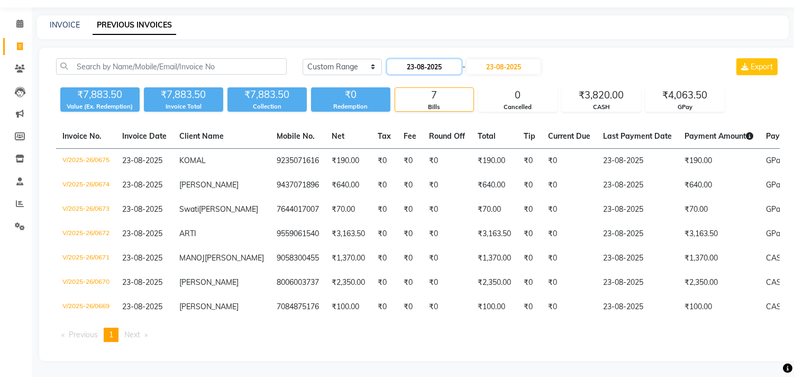
click at [424, 59] on input "23-08-2025" at bounding box center [424, 66] width 74 height 15
select select "8"
select select "2025"
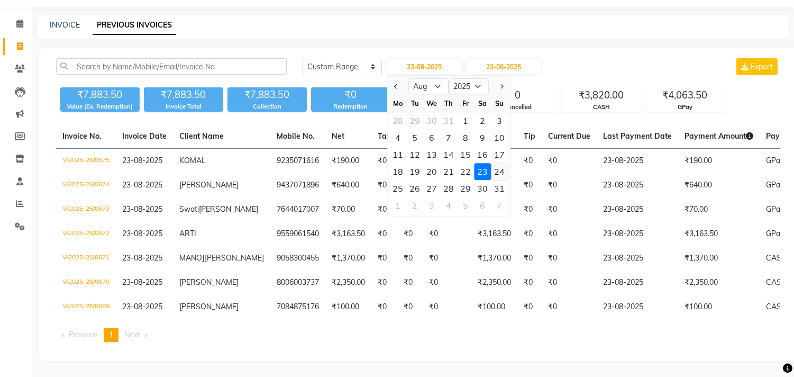
click at [502, 163] on div "24" at bounding box center [499, 171] width 17 height 17
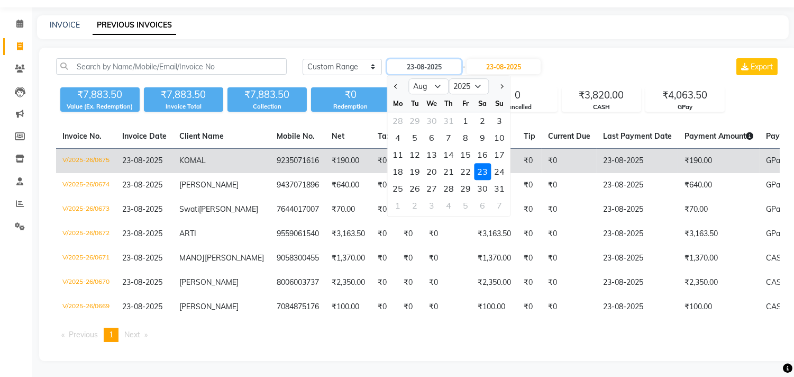
type input "24-08-2025"
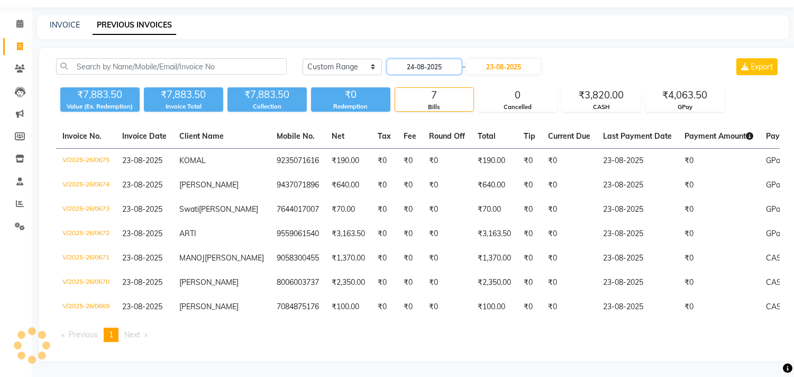
scroll to position [0, 0]
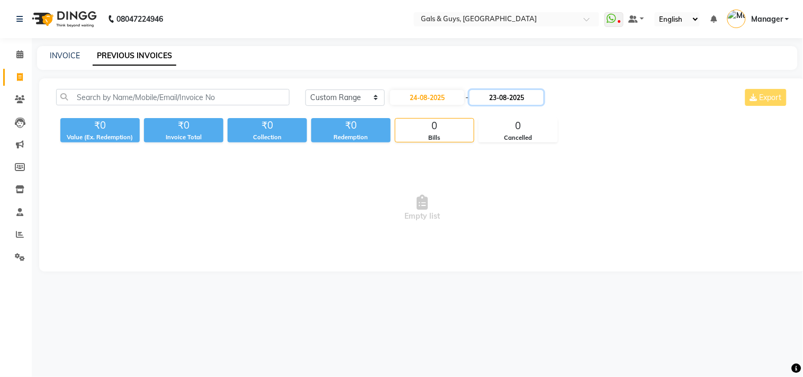
click at [524, 98] on input "23-08-2025" at bounding box center [506, 97] width 74 height 15
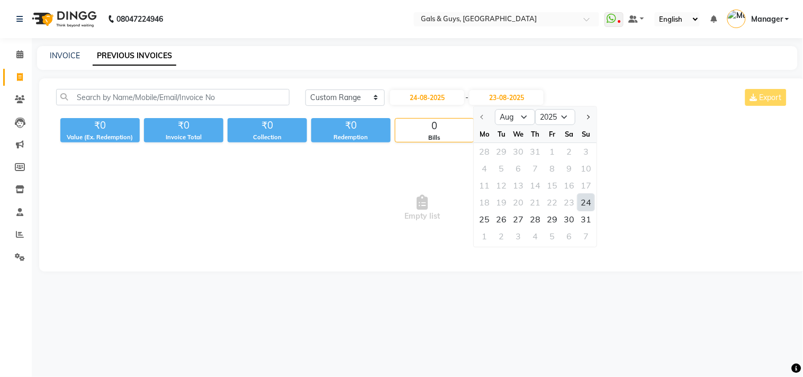
click at [592, 202] on div "24" at bounding box center [586, 202] width 17 height 17
type input "24-08-2025"
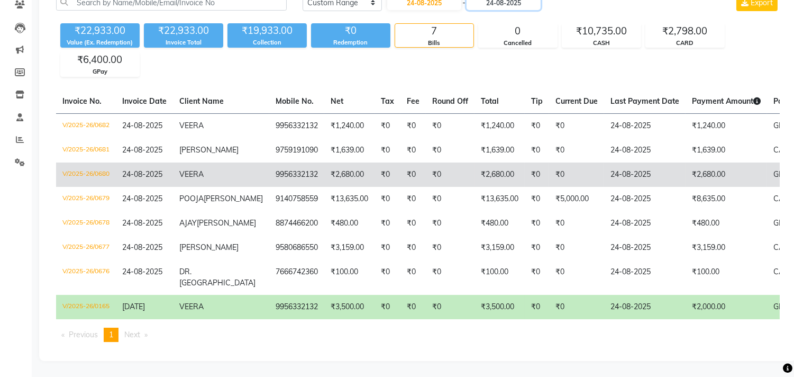
scroll to position [123, 0]
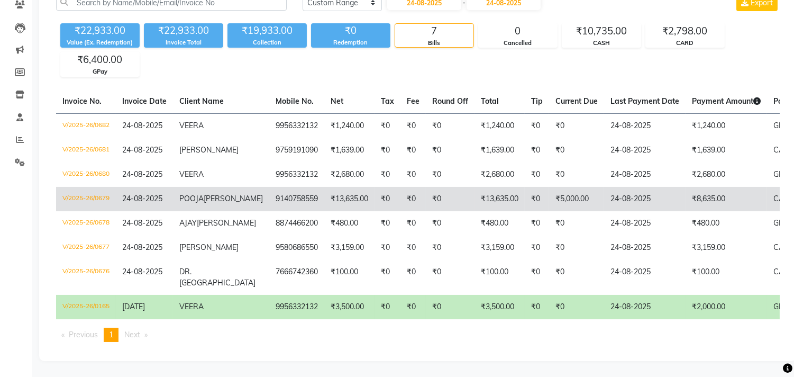
click at [375, 187] on td "₹0" at bounding box center [388, 199] width 26 height 24
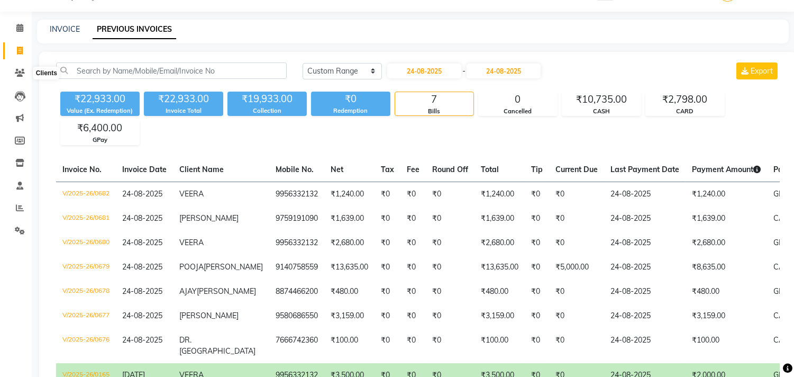
scroll to position [6, 0]
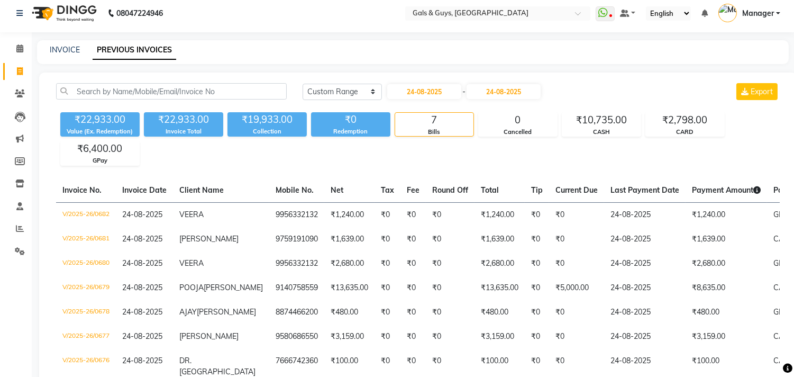
click at [17, 65] on link "Invoice" at bounding box center [15, 71] width 25 height 17
select select "service"
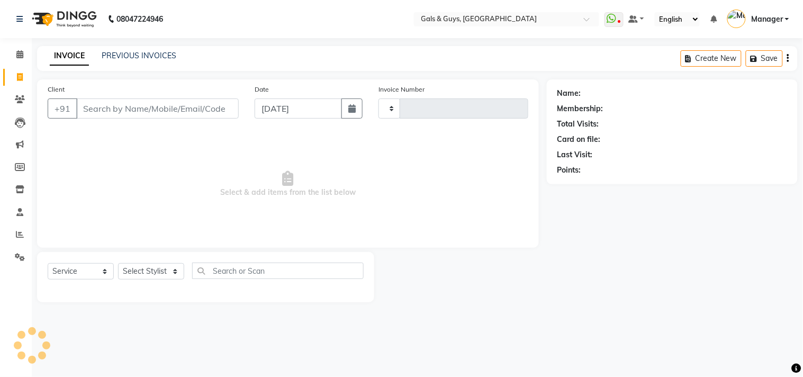
type input "0736"
select select "7505"
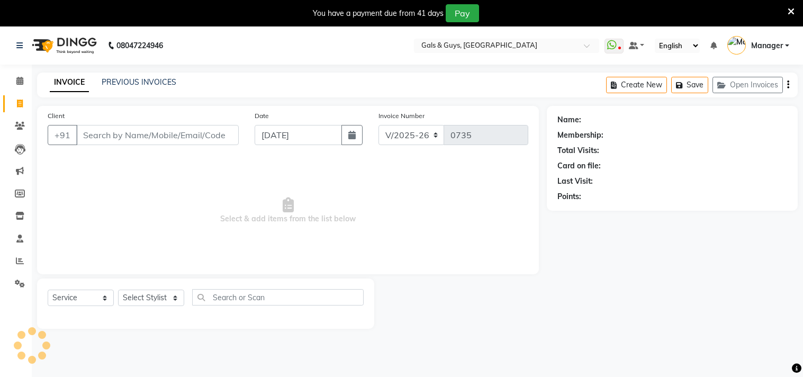
select select "7505"
select select "service"
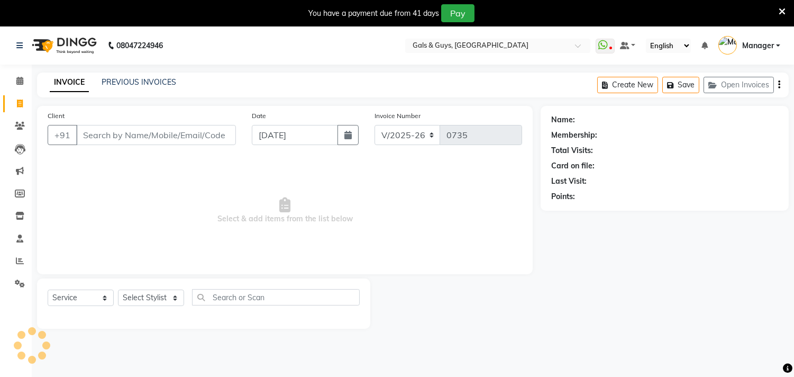
click at [153, 137] on input "Client" at bounding box center [156, 135] width 160 height 20
type input "8184029999"
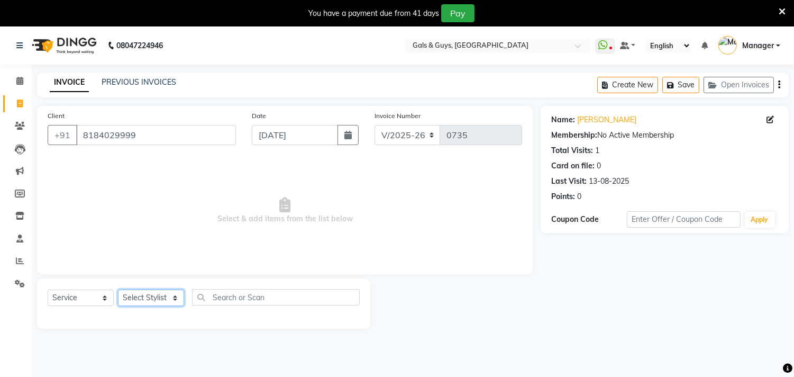
click at [148, 304] on select "Select Stylist [PERSON_NAME] ADVANCE ALKA [PERSON_NAME] B-WAX KUNAL Manager MEM…" at bounding box center [151, 297] width 66 height 16
select select "89770"
click at [118, 290] on select "Select Stylist [PERSON_NAME] ADVANCE ALKA [PERSON_NAME] B-WAX KUNAL Manager MEM…" at bounding box center [151, 297] width 66 height 16
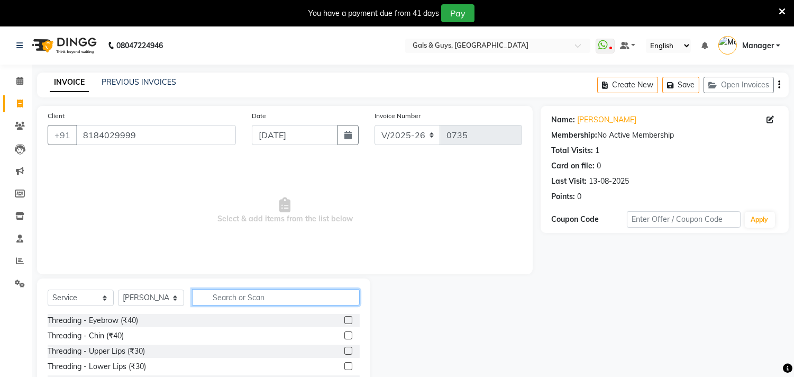
click at [256, 295] on input "text" at bounding box center [276, 297] width 168 height 16
click at [259, 291] on input "text" at bounding box center [276, 297] width 168 height 16
type input "cut"
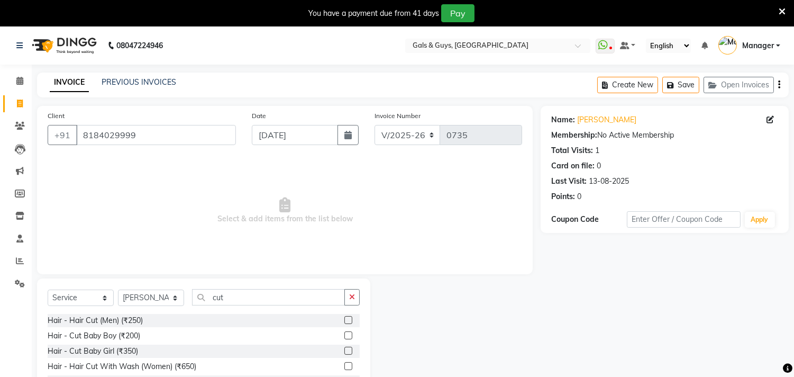
click at [344, 318] on label at bounding box center [348, 320] width 8 height 8
click at [344, 318] on input "checkbox" at bounding box center [347, 320] width 7 height 7
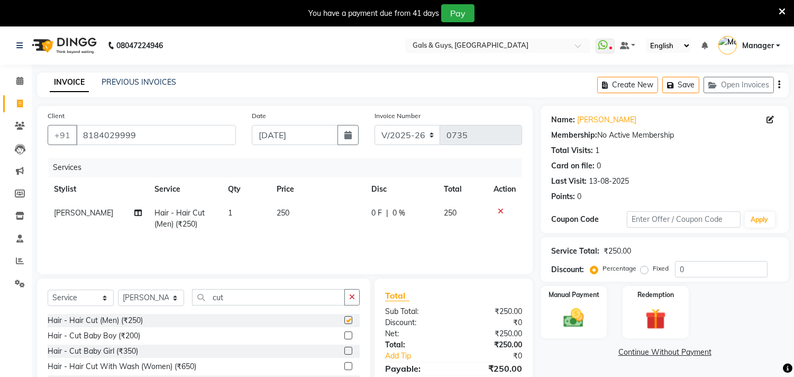
checkbox input "false"
drag, startPoint x: 239, startPoint y: 290, endPoint x: 169, endPoint y: 313, distance: 72.9
click at [174, 313] on div "Select Service Product Membership Package Voucher Prepaid Gift Card Select Styl…" at bounding box center [204, 301] width 312 height 25
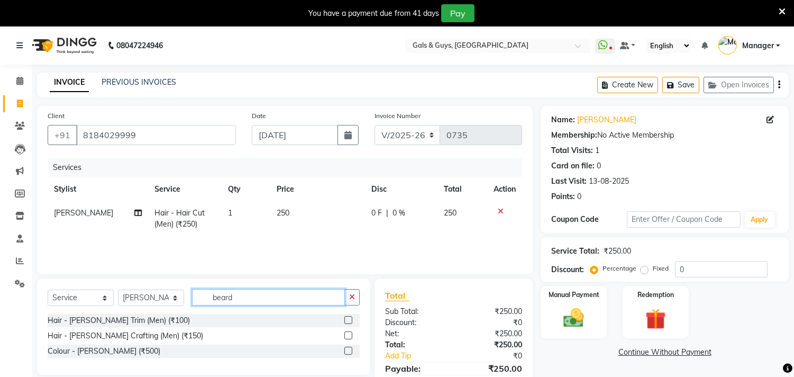
type input "beard"
click at [347, 317] on label at bounding box center [348, 320] width 8 height 8
click at [347, 317] on input "checkbox" at bounding box center [347, 320] width 7 height 7
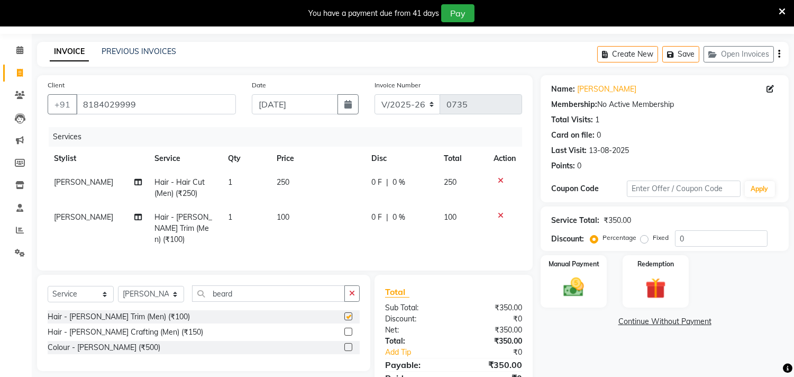
checkbox input "false"
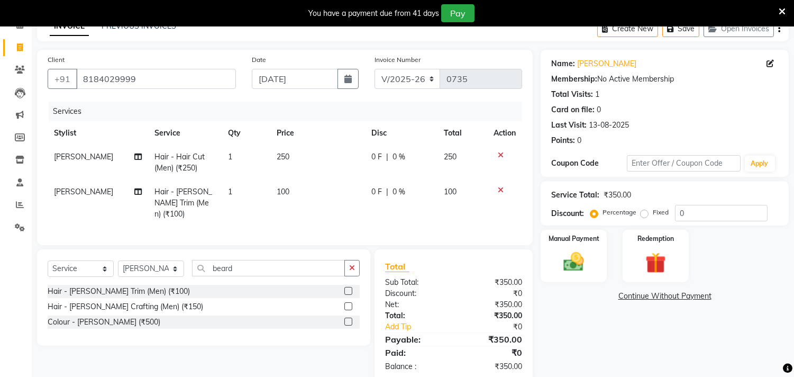
scroll to position [59, 0]
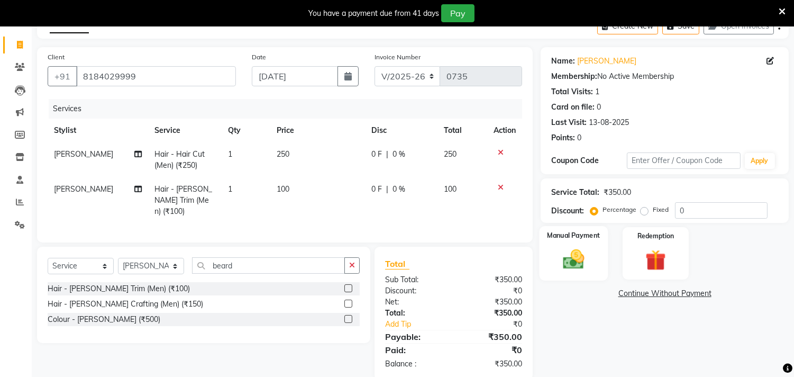
click at [579, 273] on div "Manual Payment" at bounding box center [574, 253] width 69 height 54
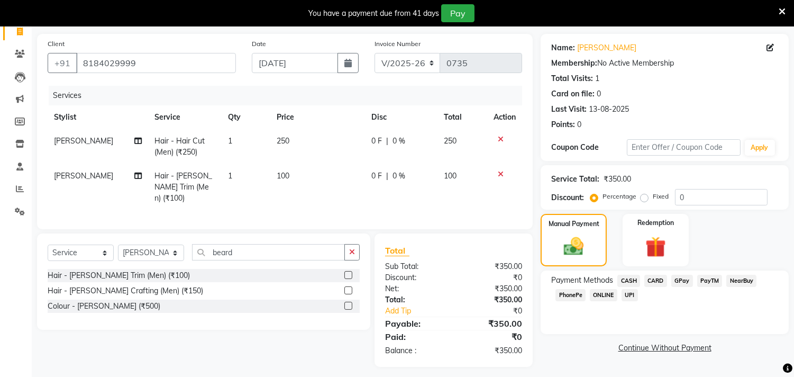
scroll to position [75, 0]
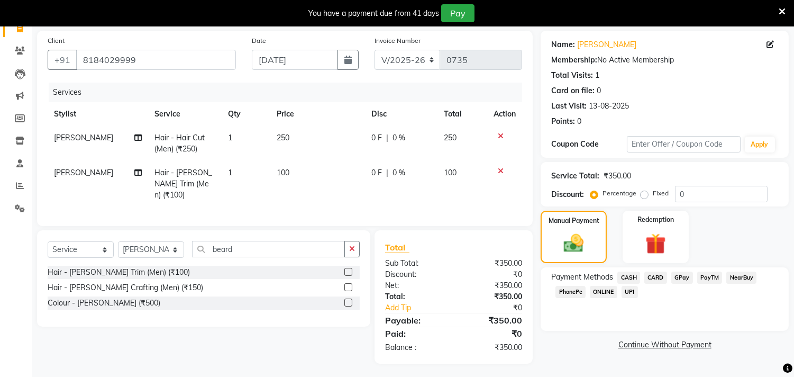
click at [683, 279] on span "GPay" at bounding box center [682, 277] width 22 height 12
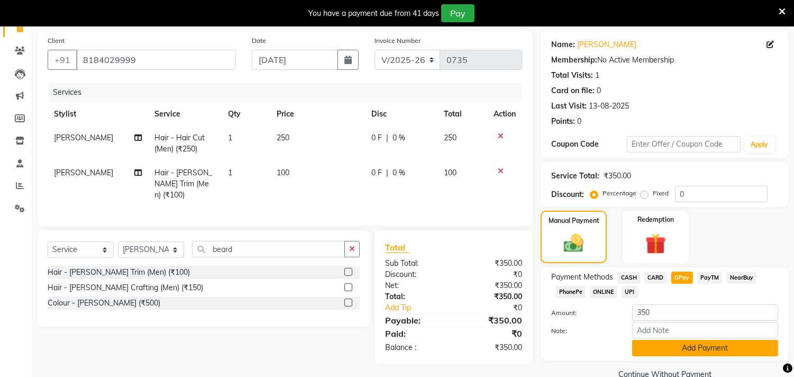
click at [705, 345] on button "Add Payment" at bounding box center [705, 348] width 146 height 16
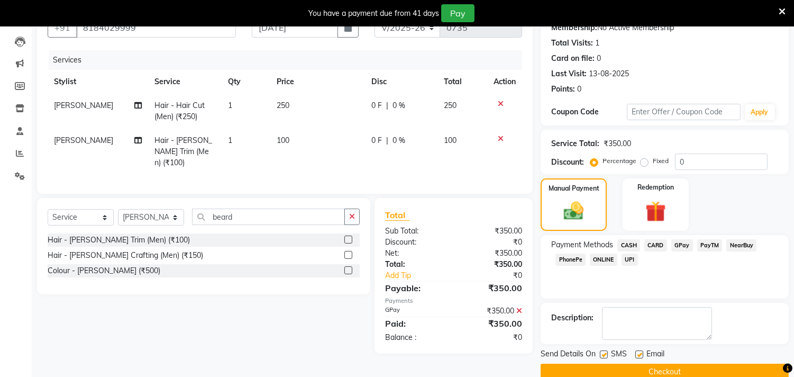
scroll to position [125, 0]
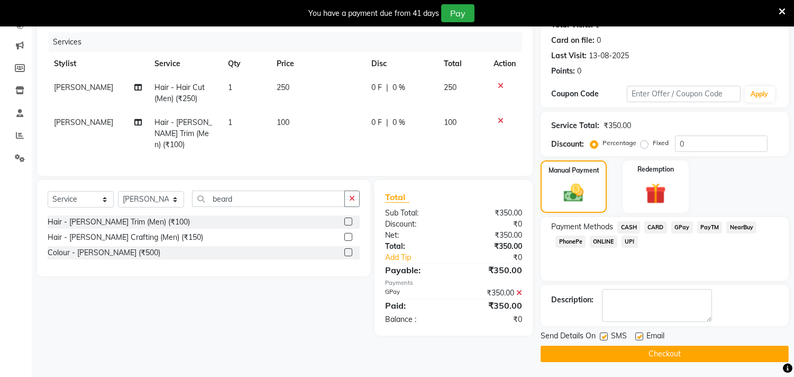
click at [708, 352] on button "Checkout" at bounding box center [665, 353] width 248 height 16
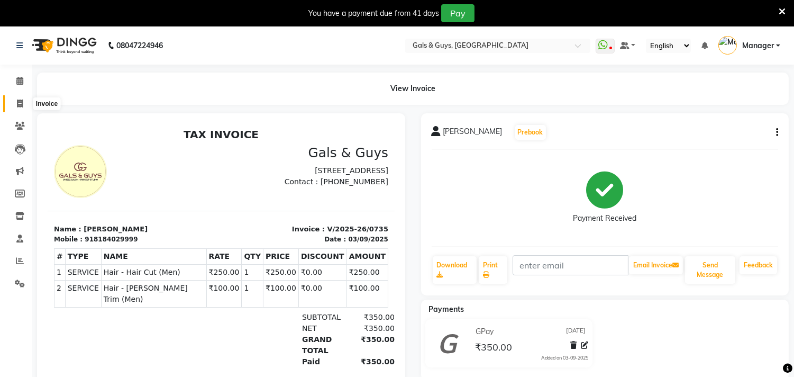
click at [19, 103] on icon at bounding box center [20, 103] width 6 height 8
select select "7505"
select select "service"
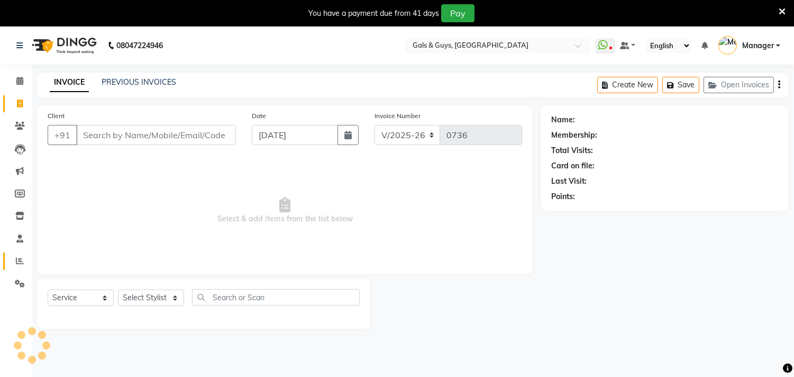
scroll to position [26, 0]
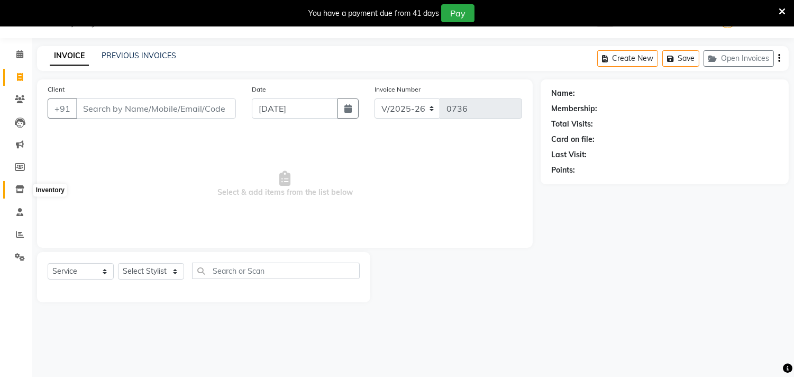
click at [17, 185] on span at bounding box center [20, 190] width 19 height 12
select select
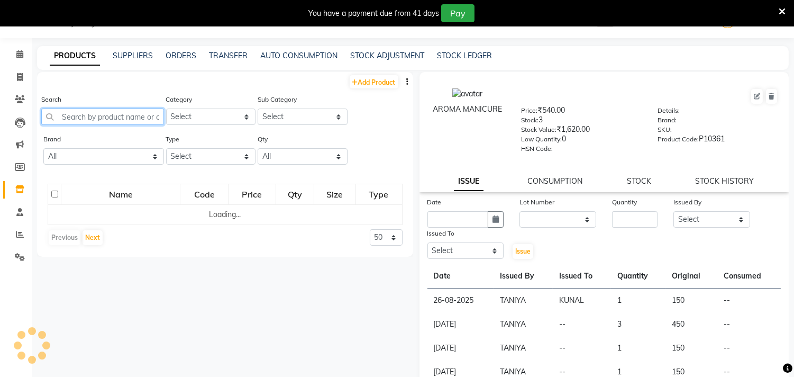
click at [107, 121] on input "text" at bounding box center [102, 116] width 123 height 16
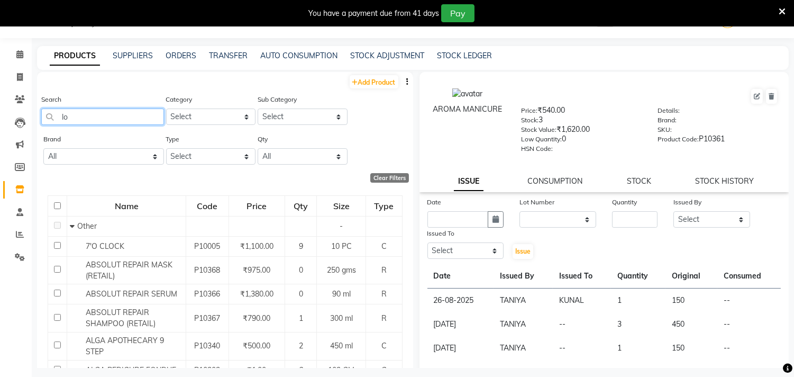
type input "l"
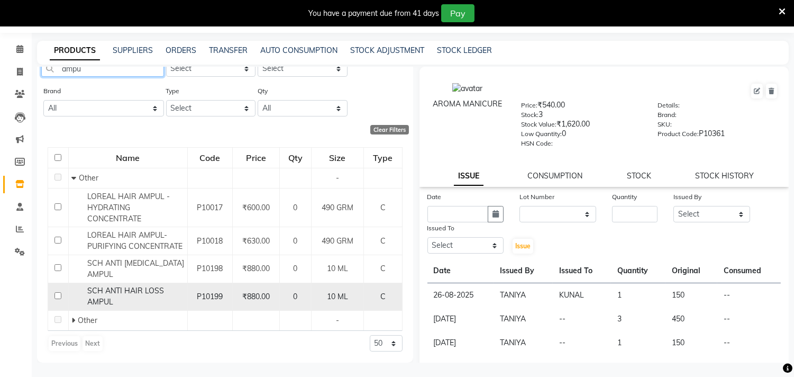
scroll to position [33, 0]
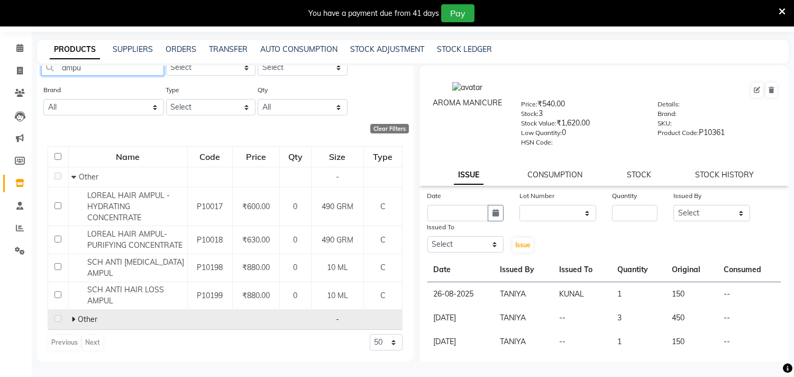
type input "ampu"
click at [73, 316] on icon at bounding box center [73, 318] width 4 height 7
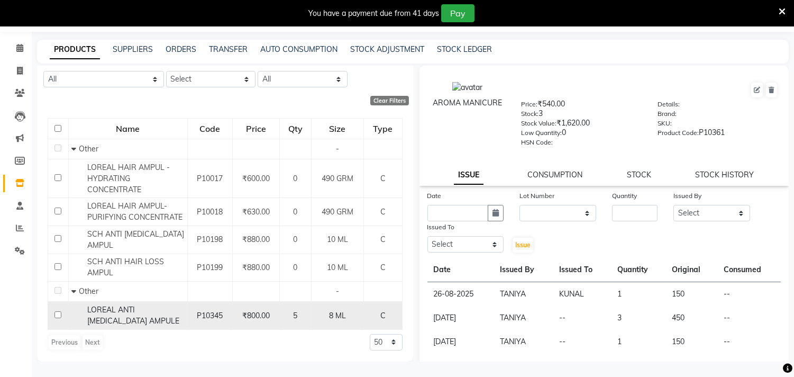
click at [57, 314] on input "checkbox" at bounding box center [57, 314] width 7 height 7
checkbox input "true"
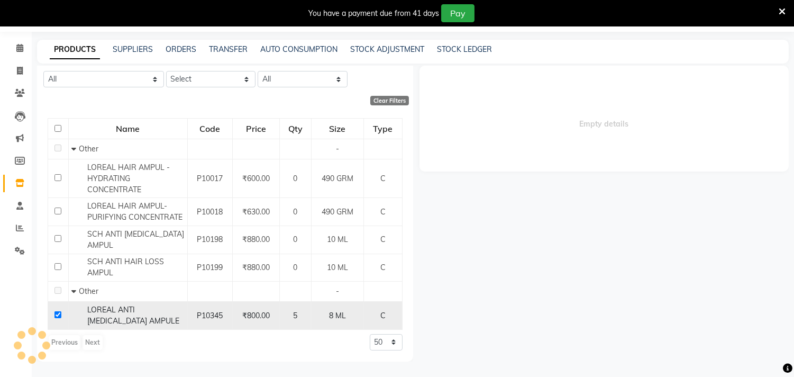
select select
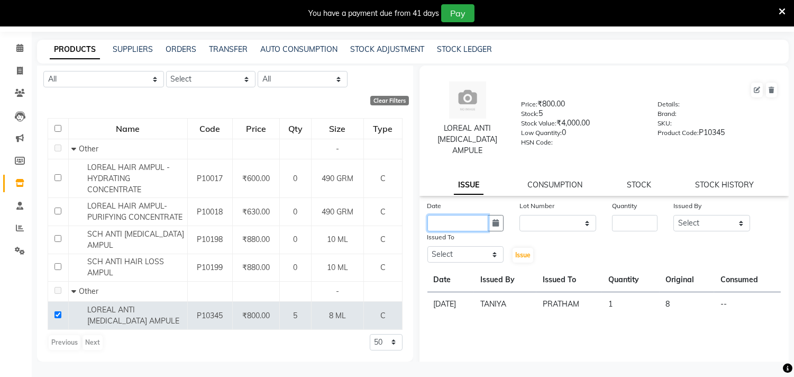
click at [471, 226] on input "text" at bounding box center [458, 223] width 61 height 16
select select "9"
select select "2025"
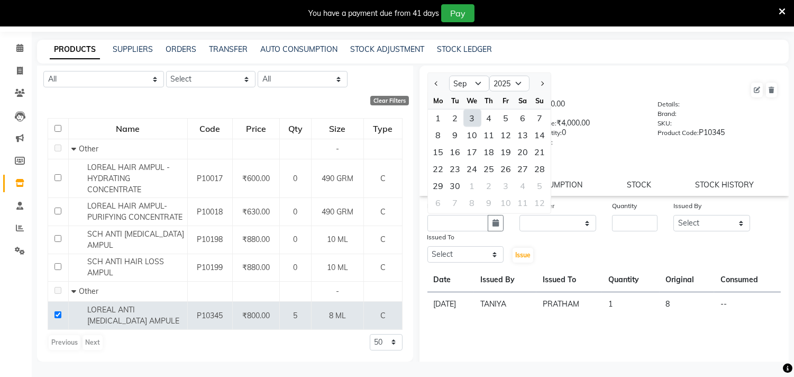
click at [467, 120] on div "3" at bounding box center [472, 118] width 17 height 17
type input "[DATE]"
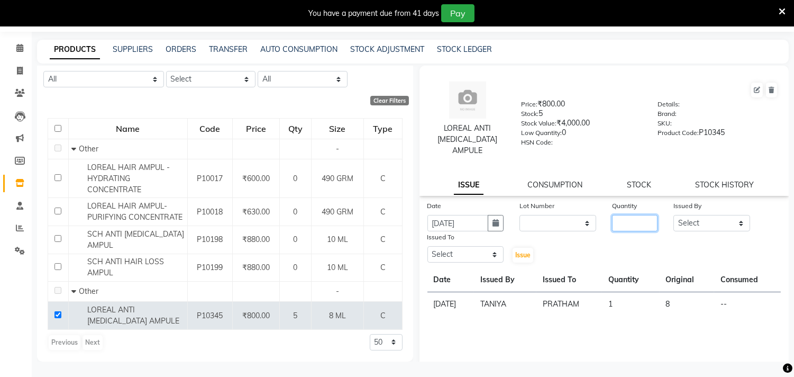
click at [622, 220] on input "number" at bounding box center [635, 223] width 46 height 16
type input "1"
click at [689, 219] on select "Select Abhinav ADVANCE ALKA Ankita B-WAX KUNAL Manager MEMBERSHIP PALLAVI PRATH…" at bounding box center [712, 223] width 77 height 16
select select "66157"
click at [674, 215] on select "Select Abhinav ADVANCE ALKA Ankita B-WAX KUNAL Manager MEMBERSHIP PALLAVI PRATH…" at bounding box center [712, 223] width 77 height 16
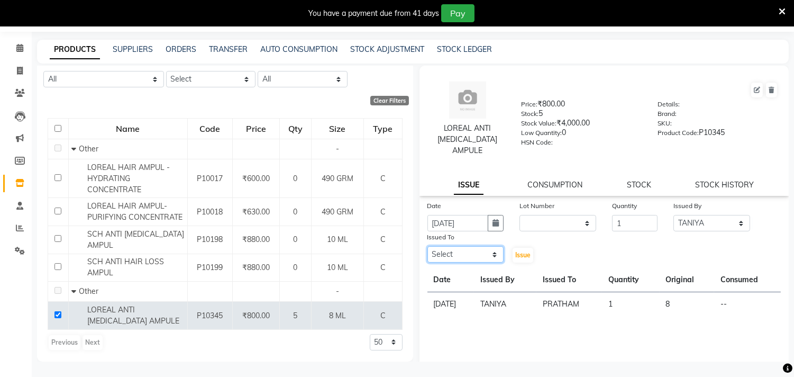
click at [475, 250] on select "Select Abhinav ADVANCE ALKA Ankita B-WAX KUNAL Manager MEMBERSHIP PALLAVI PRATH…" at bounding box center [466, 254] width 77 height 16
select select "66163"
click at [428, 246] on select "Select Abhinav ADVANCE ALKA Ankita B-WAX KUNAL Manager MEMBERSHIP PALLAVI PRATH…" at bounding box center [466, 254] width 77 height 16
click at [516, 254] on span "Issue" at bounding box center [522, 255] width 15 height 8
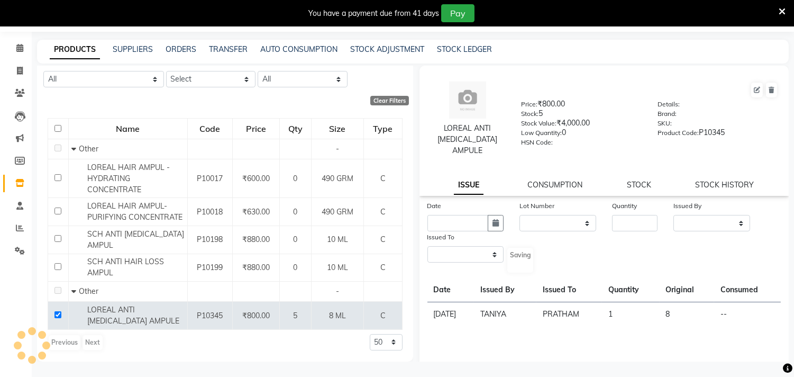
select select
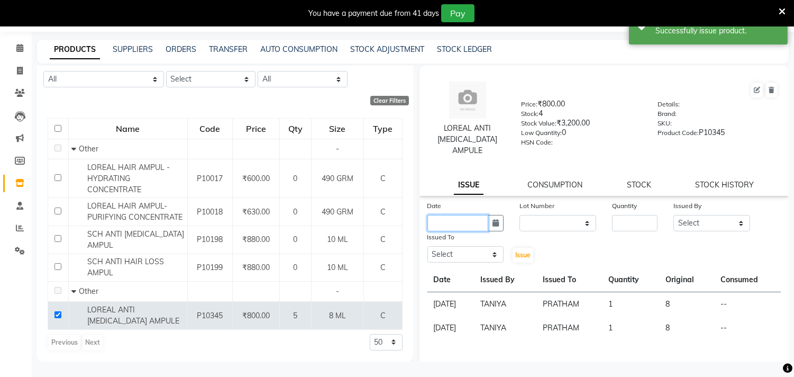
click at [459, 215] on input "text" at bounding box center [458, 223] width 61 height 16
select select "9"
select select "2025"
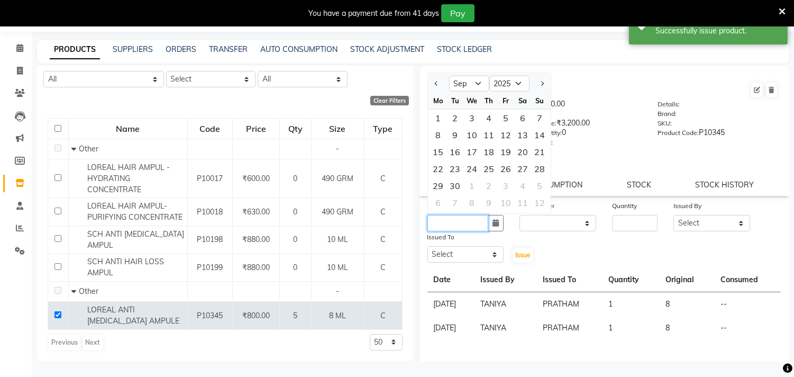
click at [459, 223] on input "text" at bounding box center [458, 223] width 61 height 16
click at [469, 119] on div "3" at bounding box center [472, 118] width 17 height 17
type input "[DATE]"
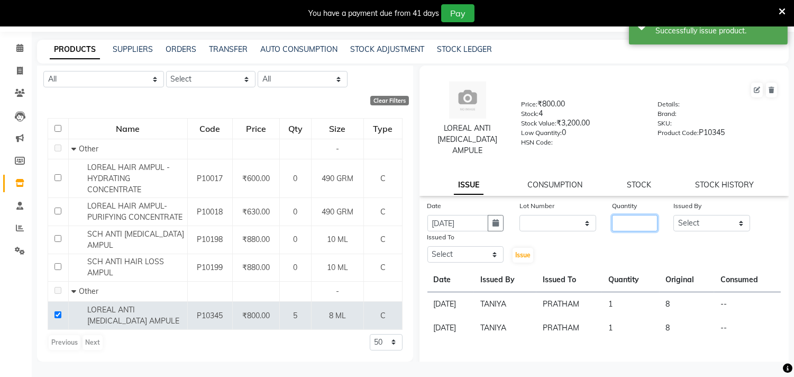
click at [642, 218] on input "number" at bounding box center [635, 223] width 46 height 16
type input "1"
click at [687, 223] on select "Select Abhinav ADVANCE ALKA Ankita B-WAX KUNAL Manager MEMBERSHIP PALLAVI PRATH…" at bounding box center [712, 223] width 77 height 16
select select "66157"
click at [674, 215] on select "Select Abhinav ADVANCE ALKA Ankita B-WAX KUNAL Manager MEMBERSHIP PALLAVI PRATH…" at bounding box center [712, 223] width 77 height 16
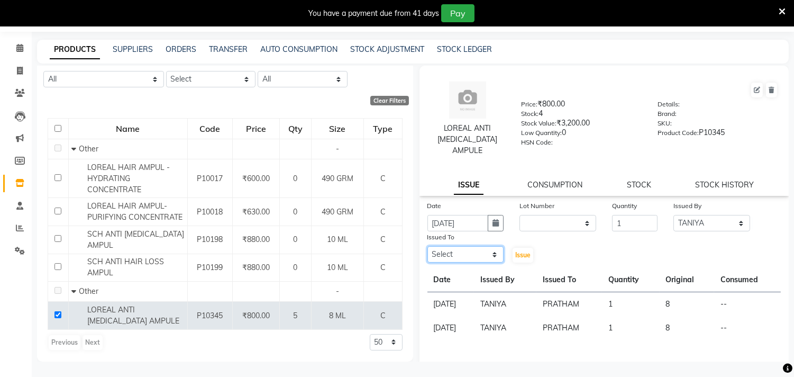
click at [483, 256] on select "Select Abhinav ADVANCE ALKA Ankita B-WAX KUNAL Manager MEMBERSHIP PALLAVI PRATH…" at bounding box center [466, 254] width 77 height 16
select select "78204"
click at [428, 246] on select "Select Abhinav ADVANCE ALKA Ankita B-WAX KUNAL Manager MEMBERSHIP PALLAVI PRATH…" at bounding box center [466, 254] width 77 height 16
click at [513, 259] on button "Issue" at bounding box center [523, 255] width 21 height 15
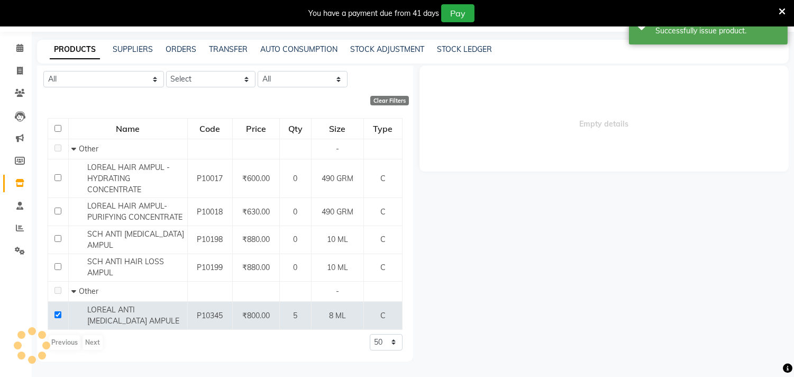
select select
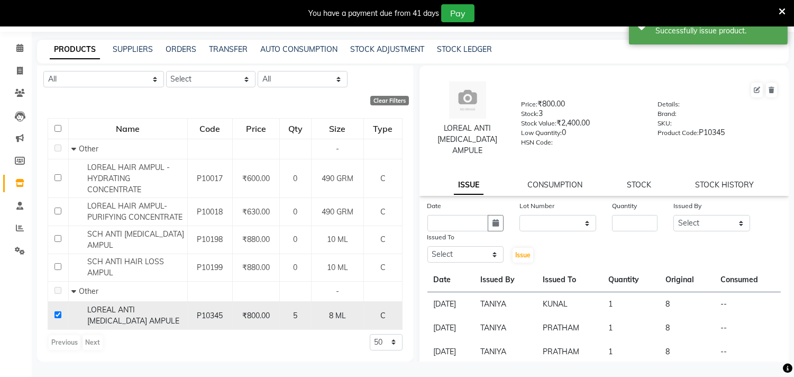
click at [57, 314] on input "checkbox" at bounding box center [57, 314] width 7 height 7
checkbox input "false"
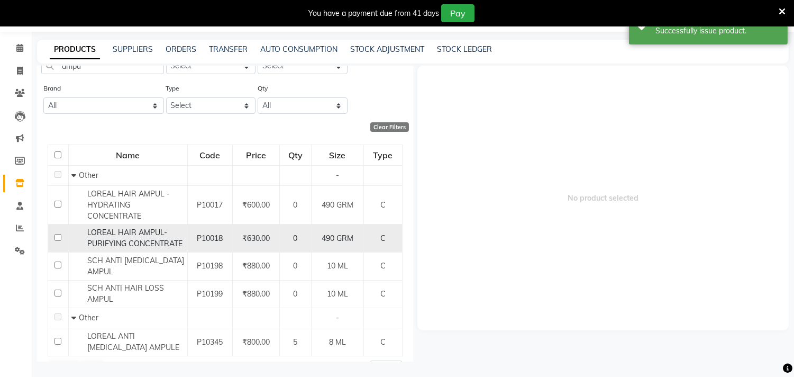
scroll to position [0, 0]
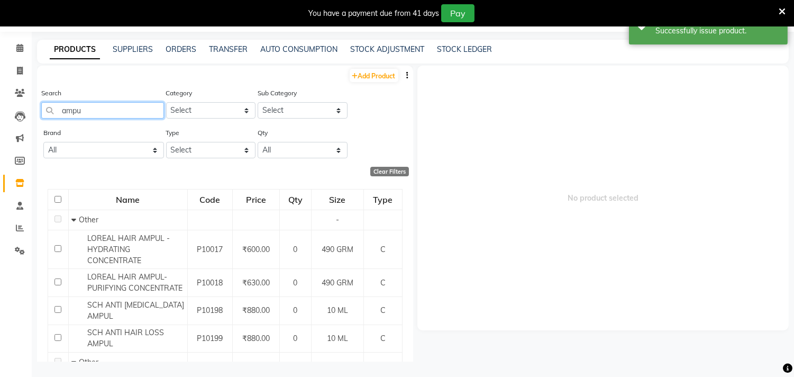
click at [125, 113] on input "ampu" at bounding box center [102, 110] width 123 height 16
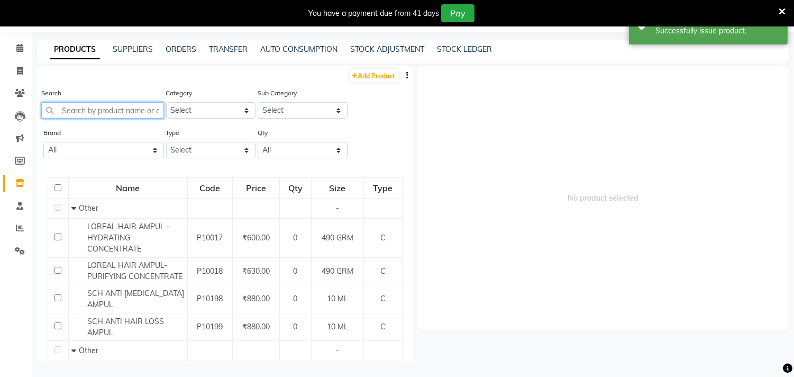
paste input "ampu"
type input "ampu"
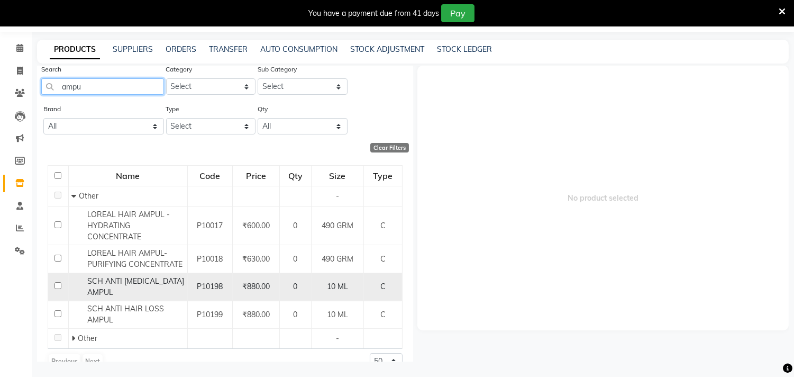
scroll to position [43, 0]
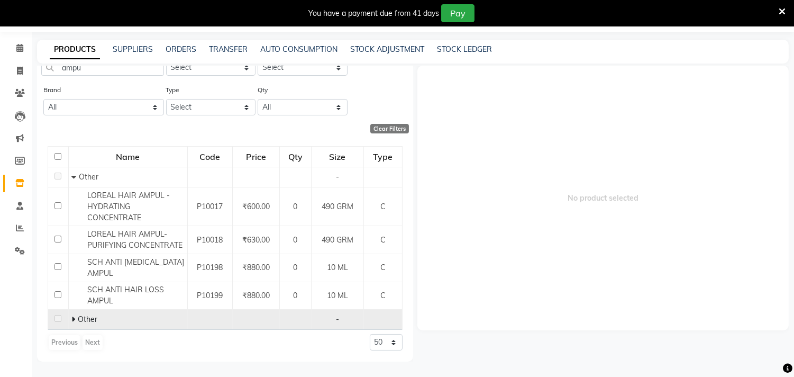
click at [72, 318] on icon at bounding box center [73, 318] width 4 height 7
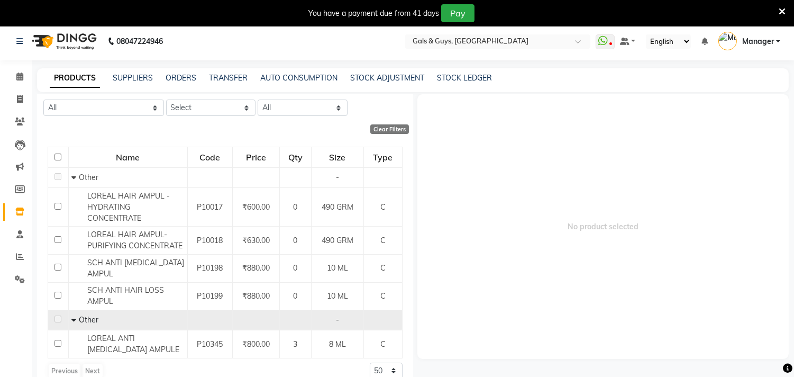
scroll to position [0, 0]
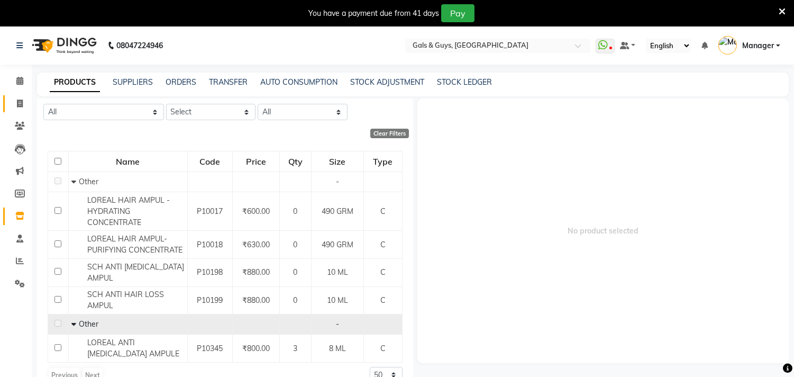
click at [21, 97] on link "Invoice" at bounding box center [15, 103] width 25 height 17
select select "service"
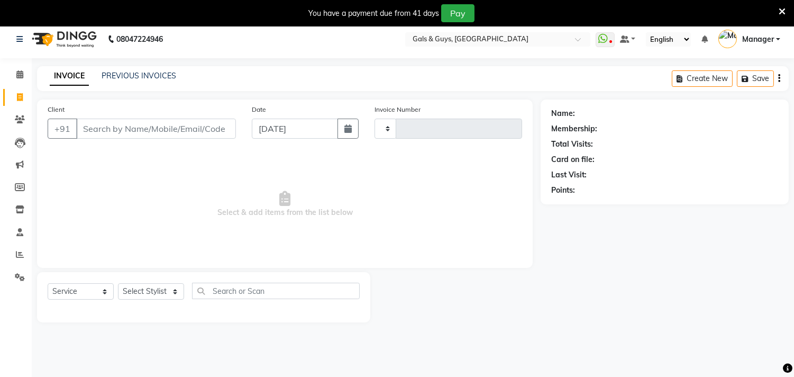
type input "0736"
select select "7505"
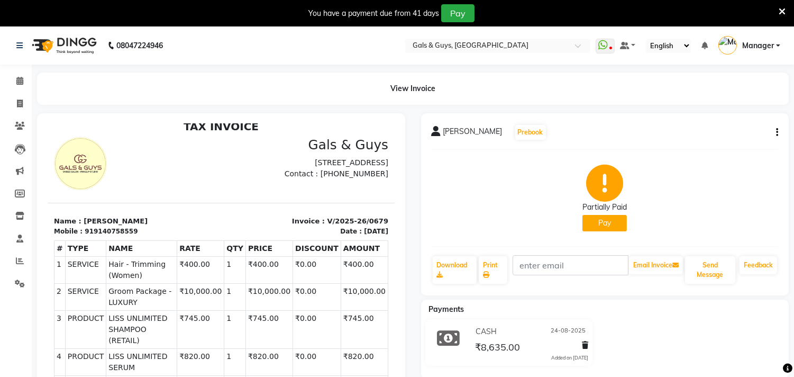
scroll to position [117, 0]
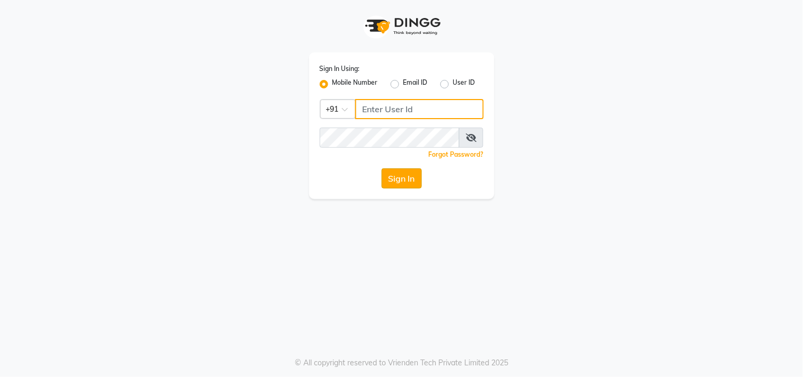
type input "9559808482"
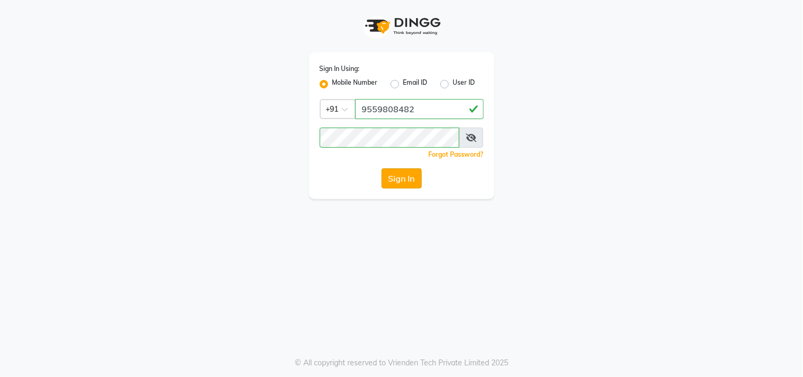
click at [413, 183] on button "Sign In" at bounding box center [401, 178] width 40 height 20
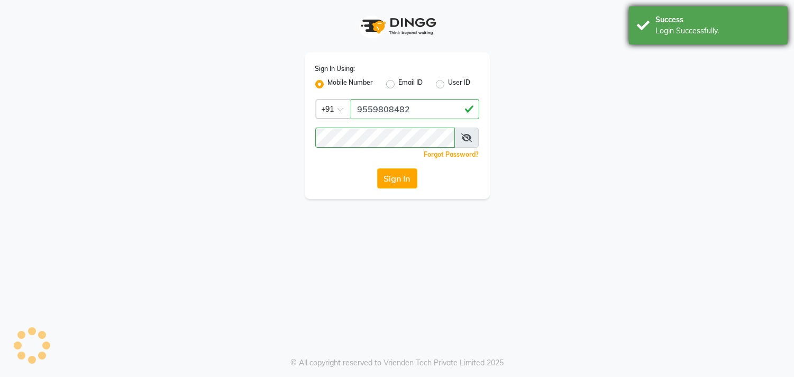
select select "service"
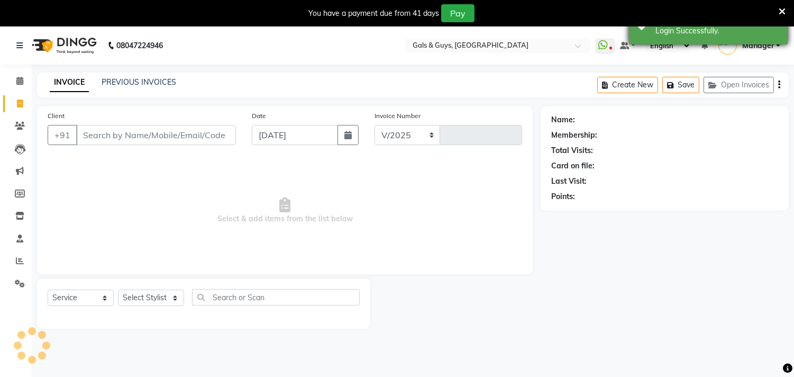
select select "7505"
type input "0736"
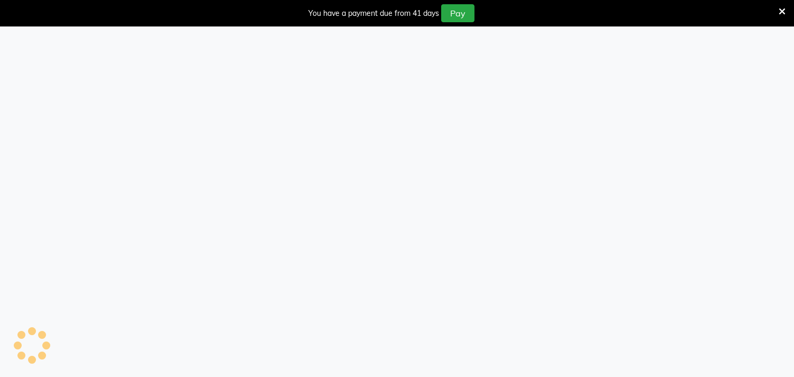
select select "7505"
select select "service"
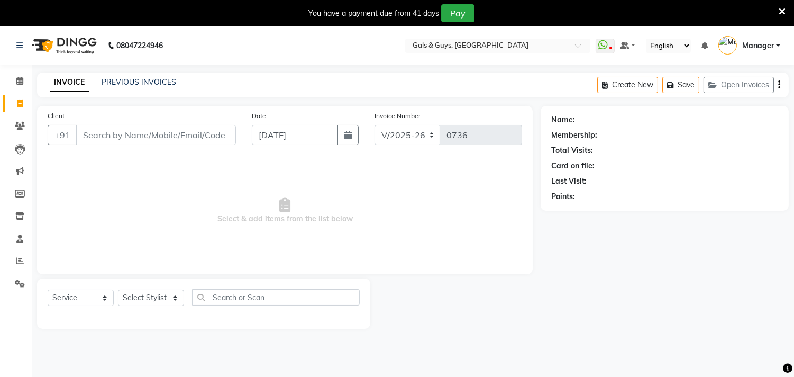
click at [785, 11] on icon at bounding box center [782, 12] width 7 height 10
